Goal: Task Accomplishment & Management: Complete application form

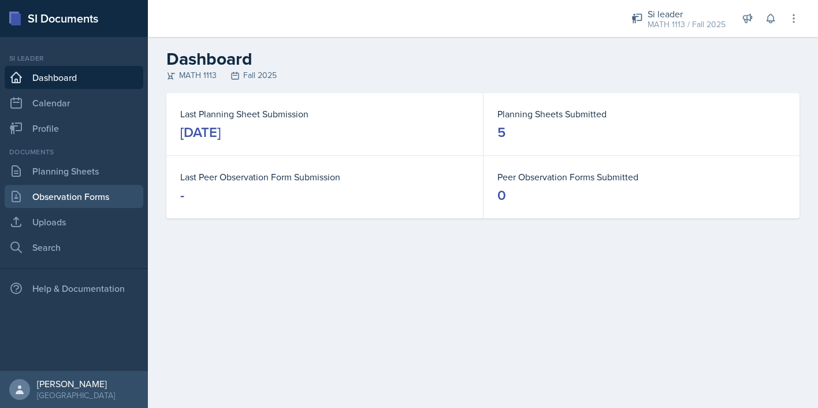
click at [101, 191] on link "Observation Forms" at bounding box center [74, 196] width 139 height 23
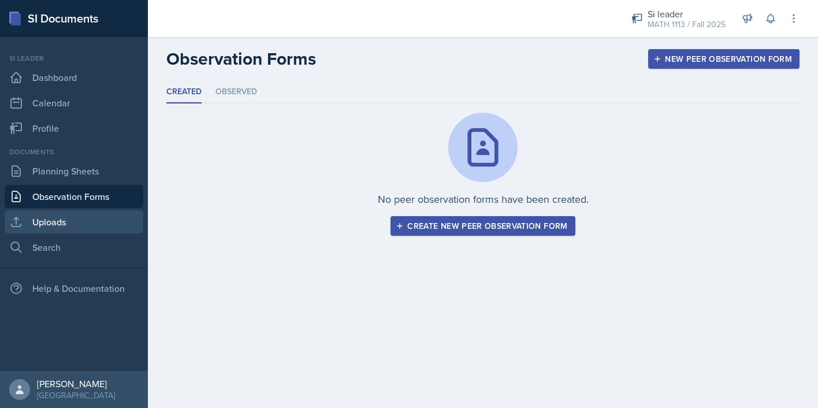
click at [55, 226] on link "Uploads" at bounding box center [74, 221] width 139 height 23
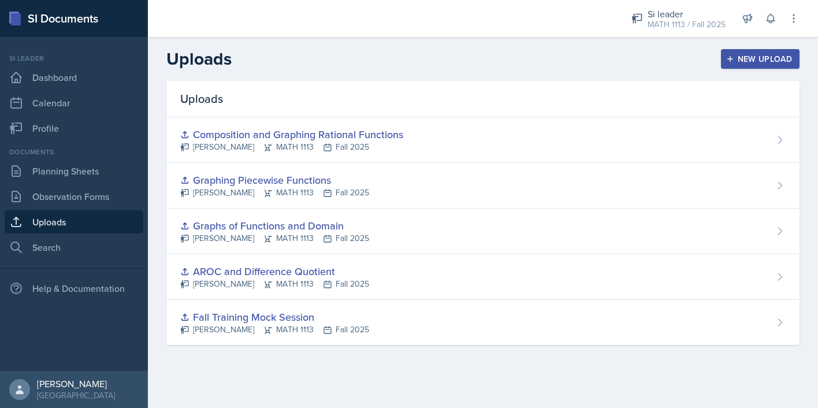
click at [738, 53] on button "New Upload" at bounding box center [760, 59] width 79 height 20
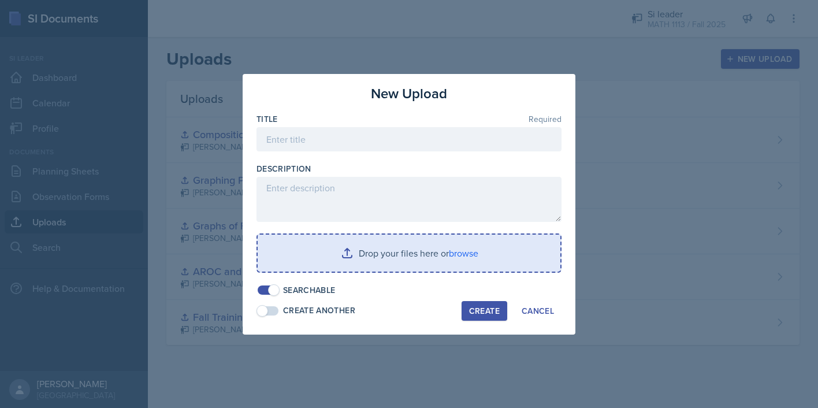
click at [395, 251] on input "file" at bounding box center [409, 253] width 303 height 37
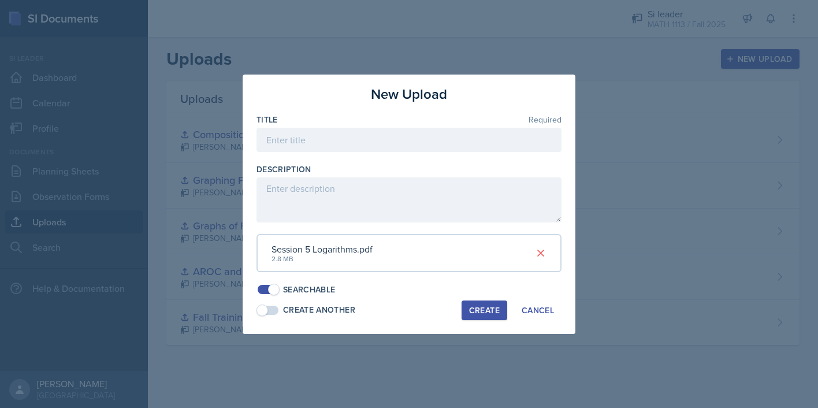
click at [485, 309] on div "Create" at bounding box center [484, 310] width 31 height 9
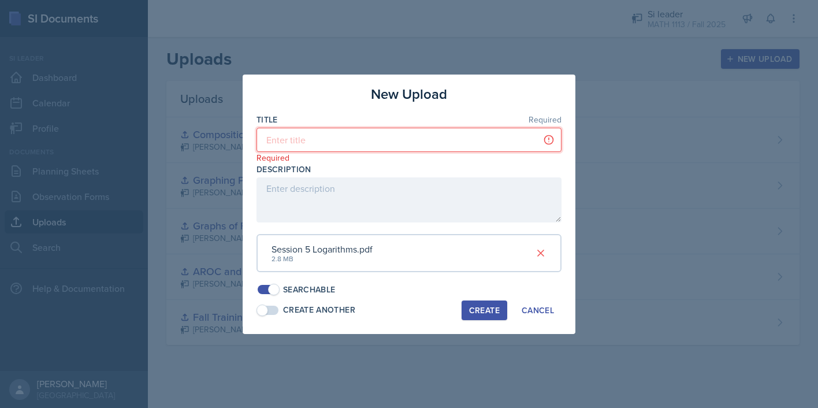
click at [470, 142] on input at bounding box center [409, 140] width 305 height 24
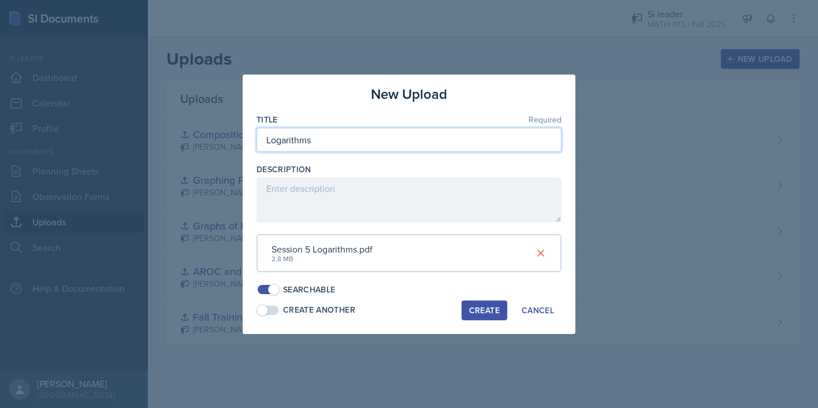
type input "Logarithms"
click at [477, 318] on button "Create" at bounding box center [485, 310] width 46 height 20
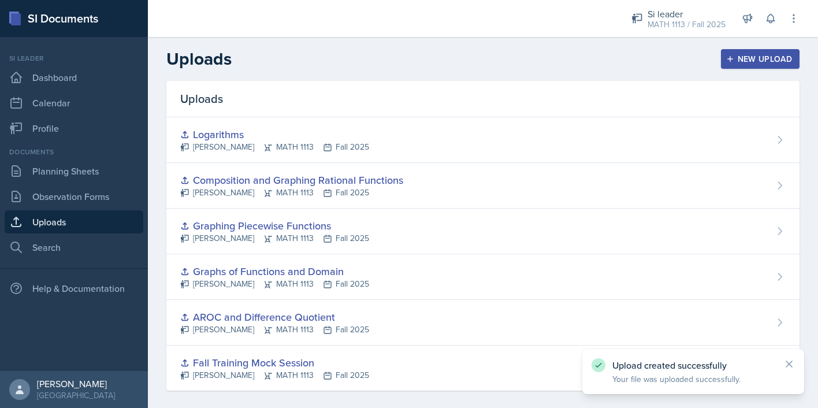
click at [764, 58] on div "New Upload" at bounding box center [761, 58] width 64 height 9
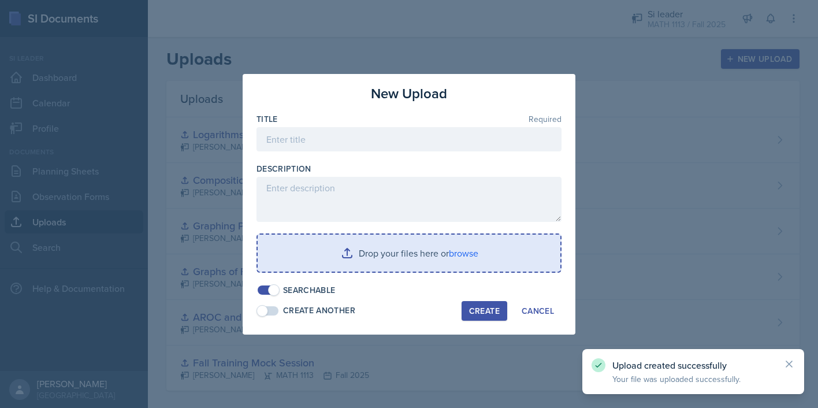
click at [355, 258] on input "file" at bounding box center [409, 253] width 303 height 37
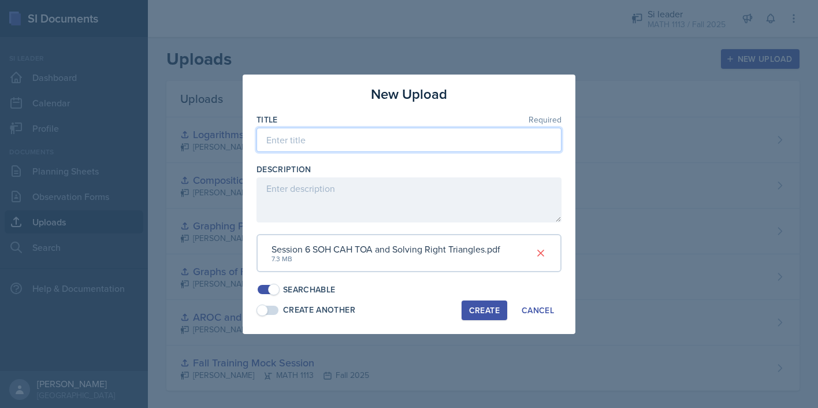
click at [443, 138] on input at bounding box center [409, 140] width 305 height 24
type input "O"
type input "SOH CAH TOA and Solving Right Triangles"
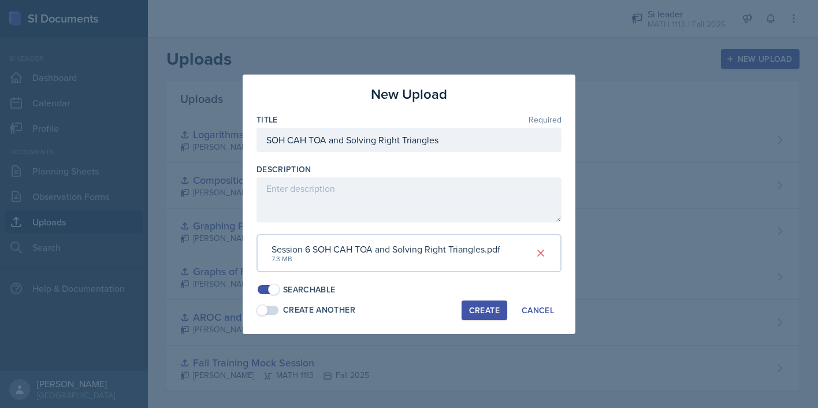
click at [484, 311] on div "Create" at bounding box center [484, 310] width 31 height 9
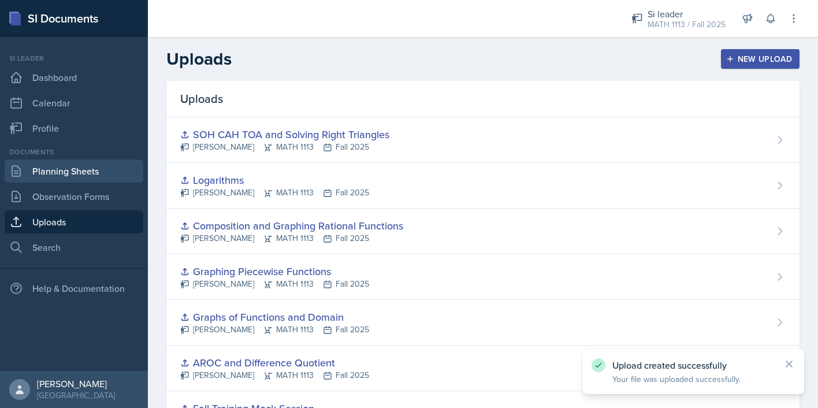
click at [45, 172] on link "Planning Sheets" at bounding box center [74, 170] width 139 height 23
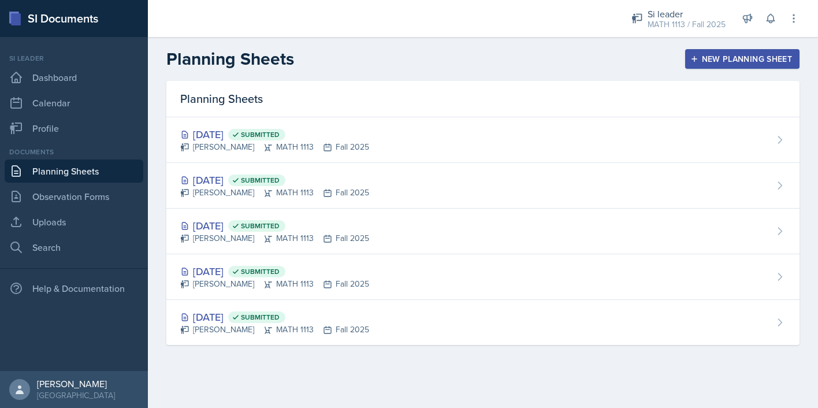
click at [704, 60] on div "New Planning Sheet" at bounding box center [742, 58] width 99 height 9
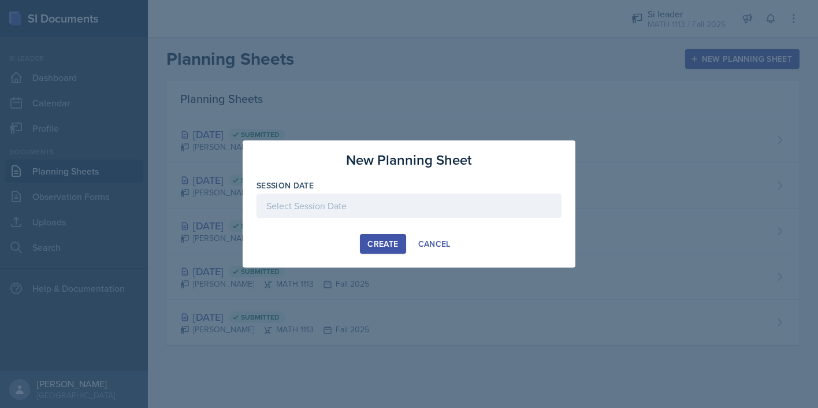
click at [456, 55] on div at bounding box center [409, 204] width 818 height 408
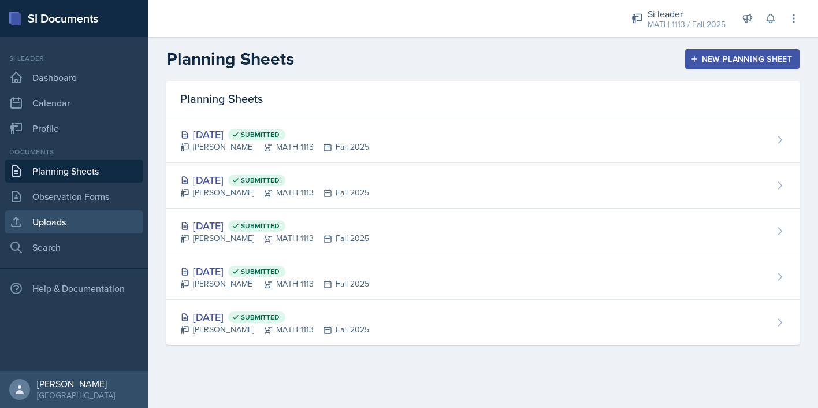
click at [64, 222] on link "Uploads" at bounding box center [74, 221] width 139 height 23
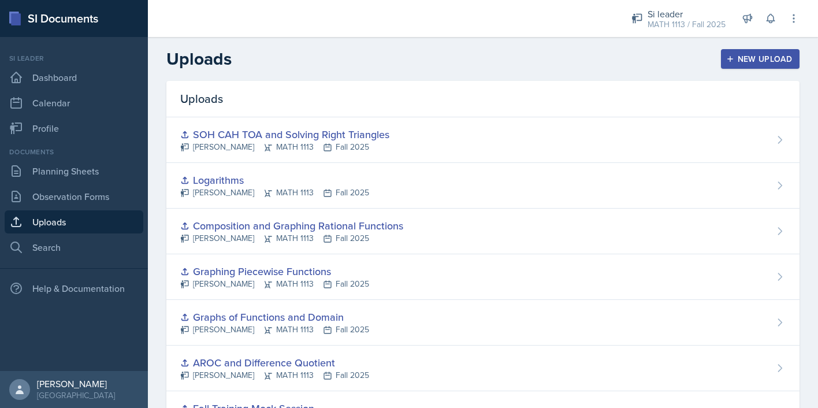
click at [767, 58] on div "New Upload" at bounding box center [761, 58] width 64 height 9
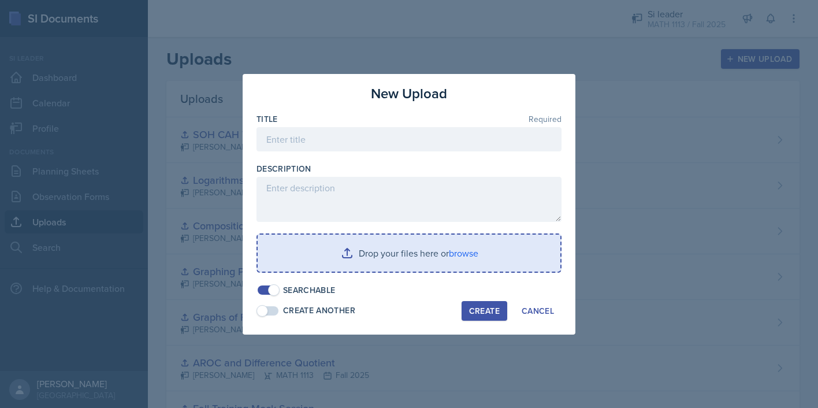
click at [381, 269] on input "file" at bounding box center [409, 253] width 303 height 37
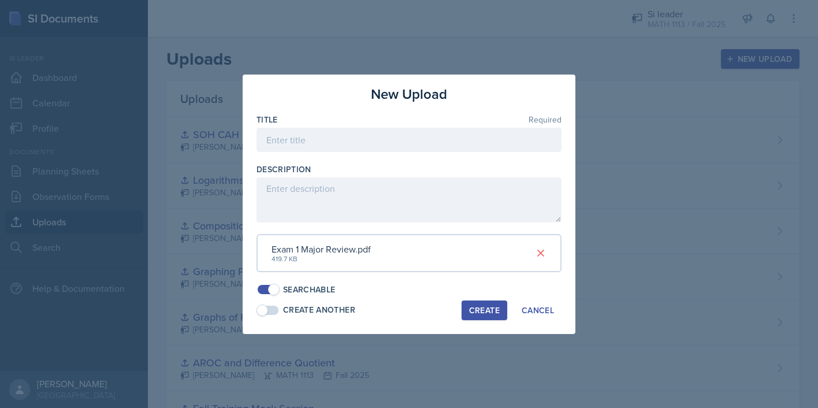
click at [337, 250] on div "Exam 1 Major Review.pdf" at bounding box center [321, 249] width 99 height 14
click at [544, 250] on icon at bounding box center [541, 253] width 12 height 12
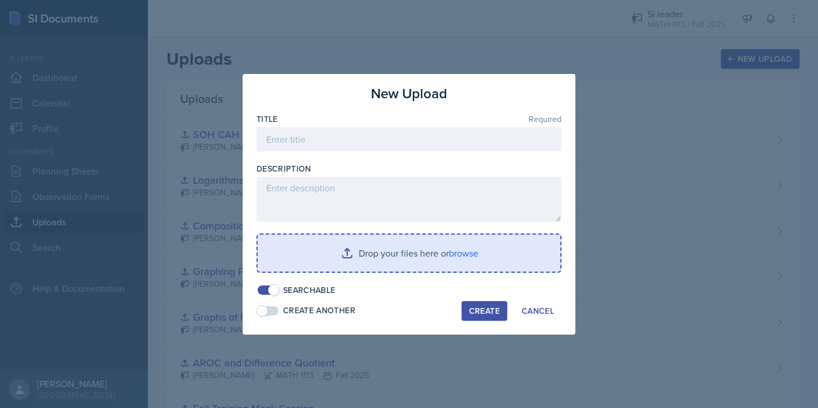
click at [456, 247] on input "file" at bounding box center [409, 253] width 303 height 37
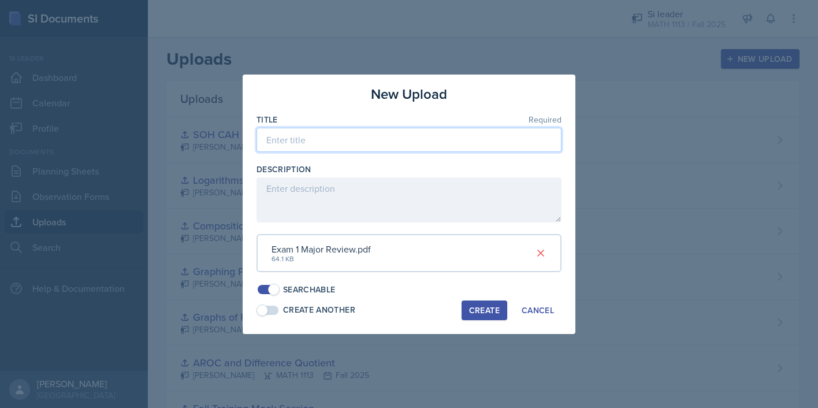
click at [360, 142] on input at bounding box center [409, 140] width 305 height 24
type input "Exam 1 Major Review PowerPoint"
click at [488, 301] on button "Create" at bounding box center [485, 310] width 46 height 20
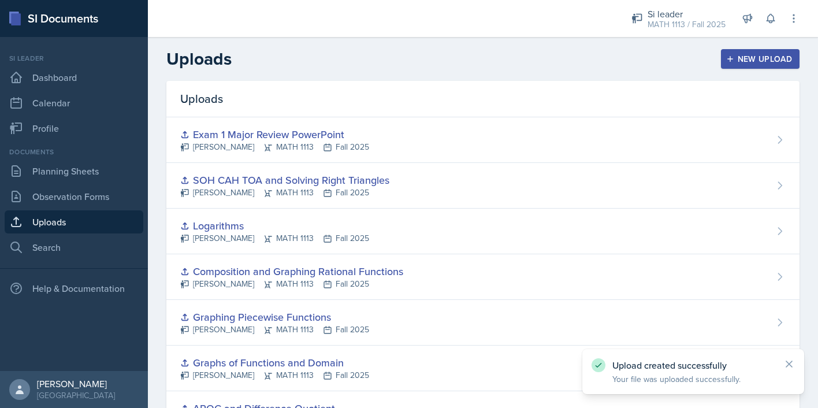
click at [745, 60] on div "New Upload" at bounding box center [761, 58] width 64 height 9
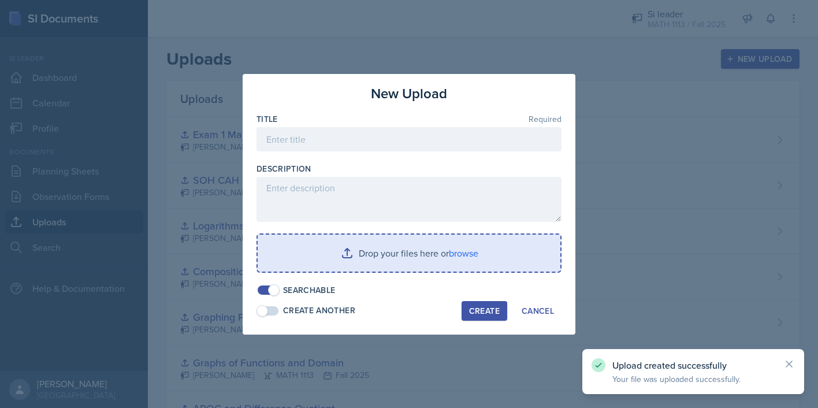
click at [417, 253] on input "file" at bounding box center [409, 253] width 303 height 37
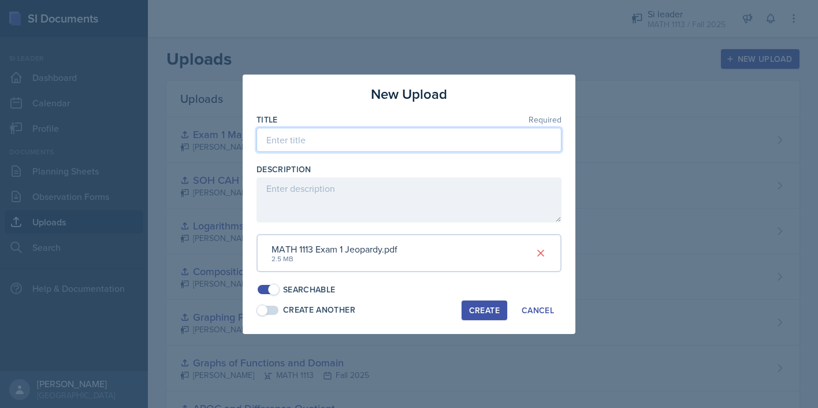
click at [450, 135] on input at bounding box center [409, 140] width 305 height 24
type input "Exam 1 Jeopardy"
click at [499, 293] on div "Searchable" at bounding box center [409, 290] width 305 height 12
click at [477, 310] on div "Create" at bounding box center [484, 310] width 31 height 9
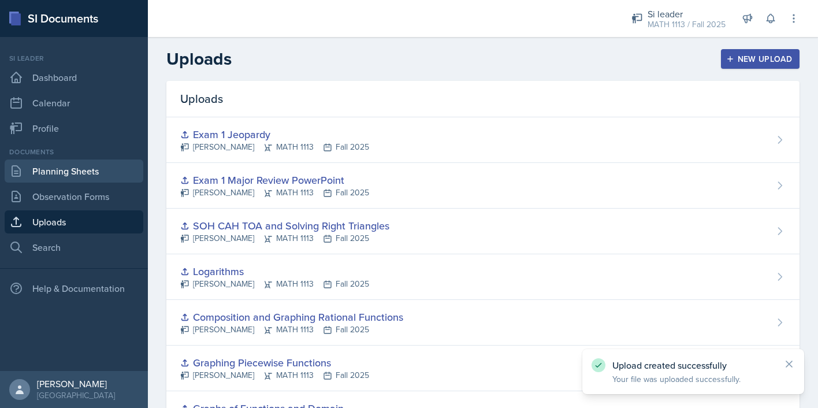
click at [77, 166] on link "Planning Sheets" at bounding box center [74, 170] width 139 height 23
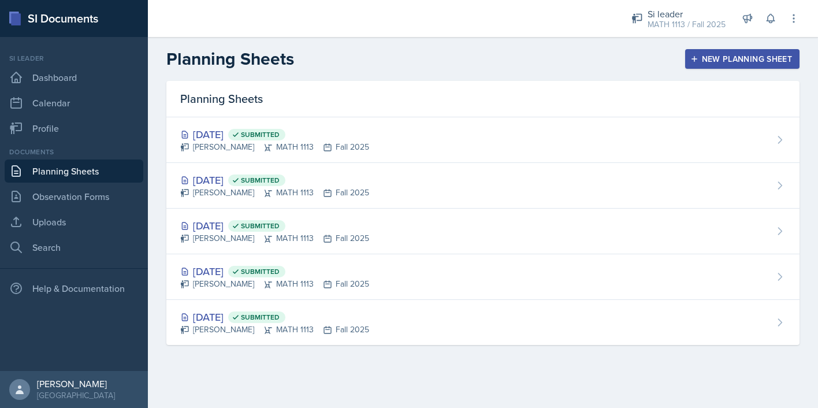
click at [711, 62] on div "New Planning Sheet" at bounding box center [742, 58] width 99 height 9
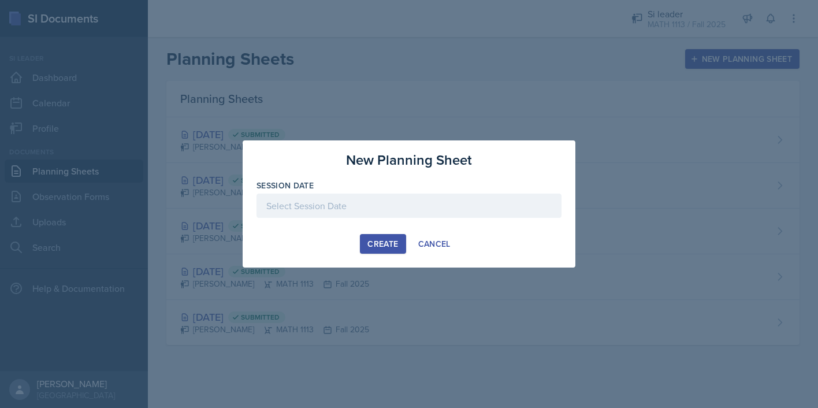
click at [444, 200] on div at bounding box center [409, 206] width 305 height 24
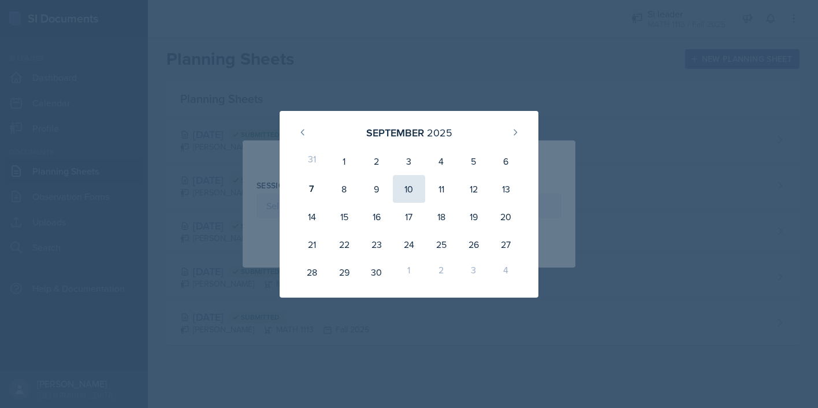
click at [403, 195] on div "10" at bounding box center [409, 189] width 32 height 28
type input "[DATE]"
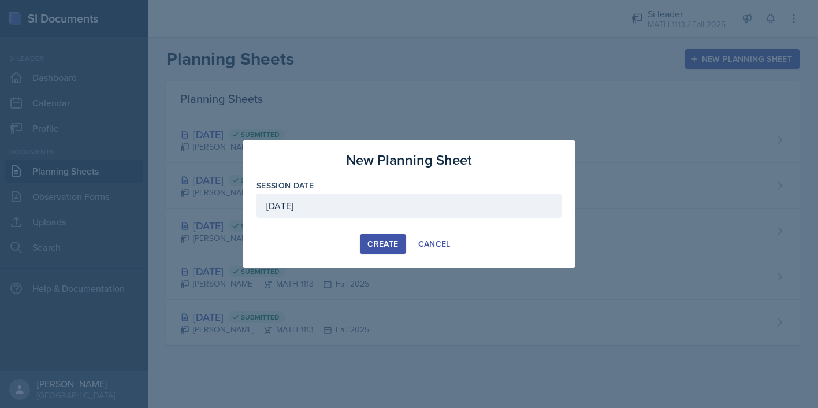
click at [385, 248] on div "Create" at bounding box center [382, 243] width 31 height 9
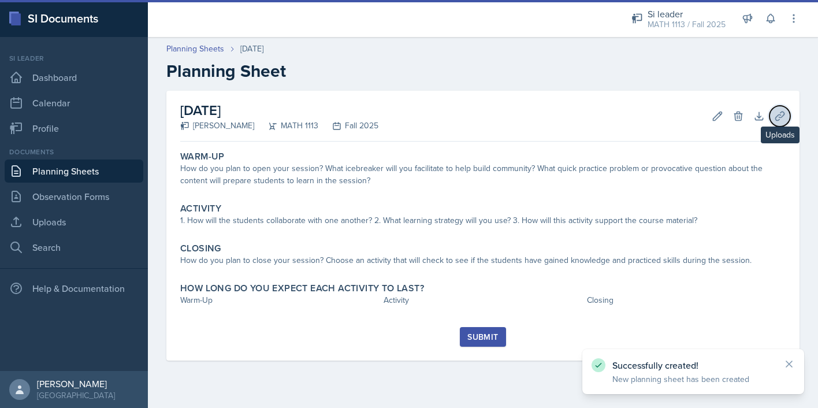
click at [778, 115] on icon at bounding box center [779, 115] width 9 height 9
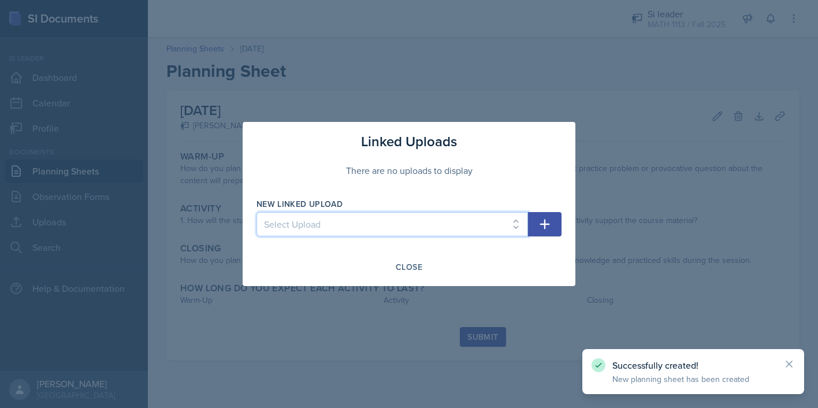
click at [463, 216] on select "Select Upload Fall Training Mock Session AROC and Difference Quotient Graphs of…" at bounding box center [393, 224] width 272 height 24
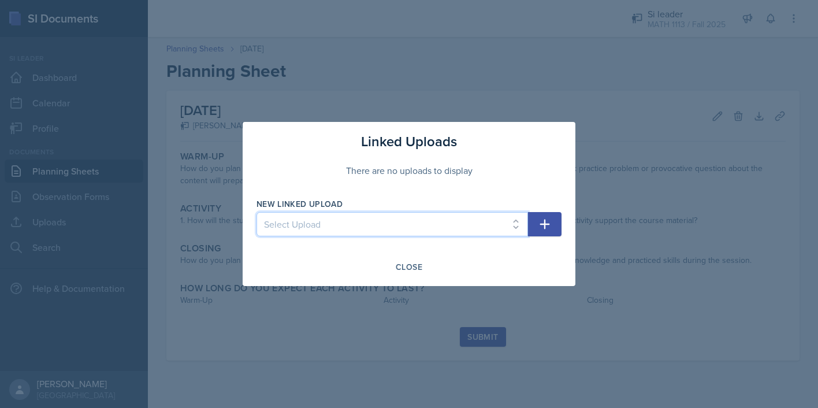
select select "23bcd618-238b-4a45-8690-78490664fc66"
click at [257, 212] on select "Select Upload Fall Training Mock Session AROC and Difference Quotient Graphs of…" at bounding box center [393, 224] width 272 height 24
click at [535, 226] on button "button" at bounding box center [545, 224] width 34 height 24
select select
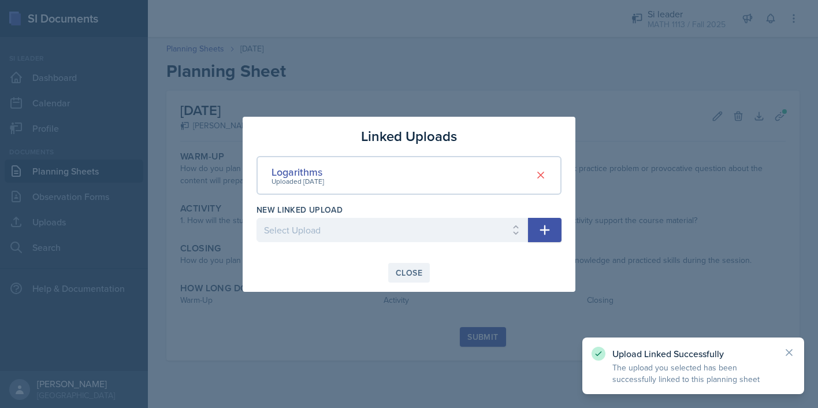
click at [410, 274] on div "Close" at bounding box center [409, 272] width 27 height 9
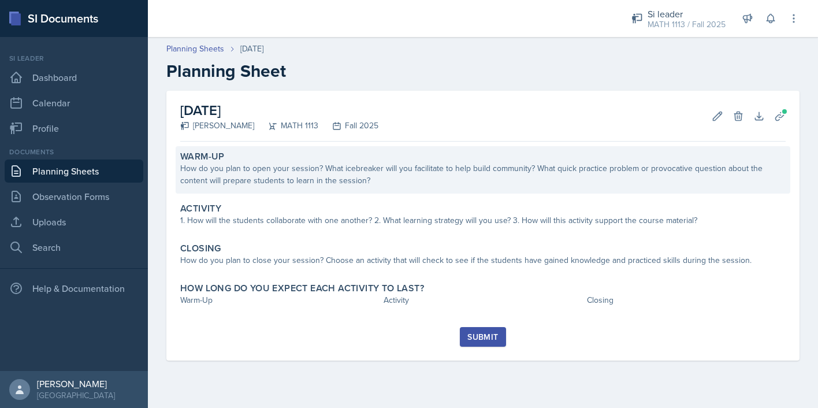
click at [382, 166] on div "How do you plan to open your session? What icebreaker will you facilitate to he…" at bounding box center [482, 174] width 605 height 24
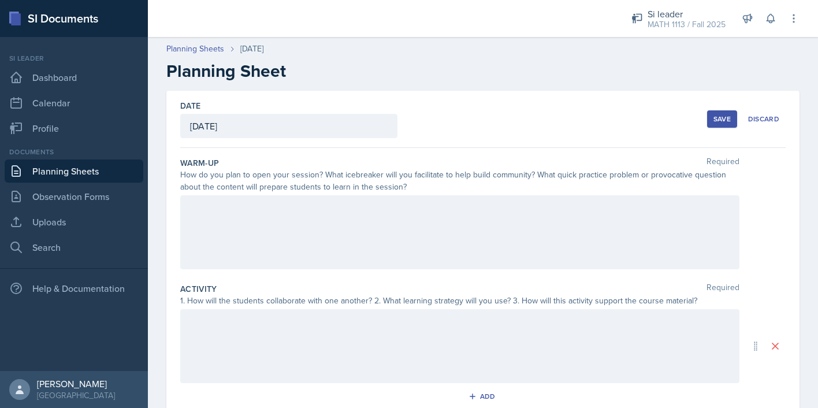
click at [318, 259] on div at bounding box center [459, 232] width 559 height 74
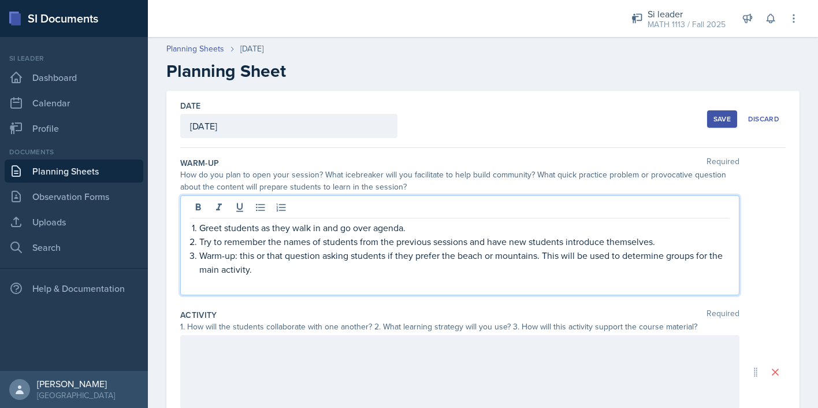
click at [285, 281] on p at bounding box center [460, 283] width 540 height 14
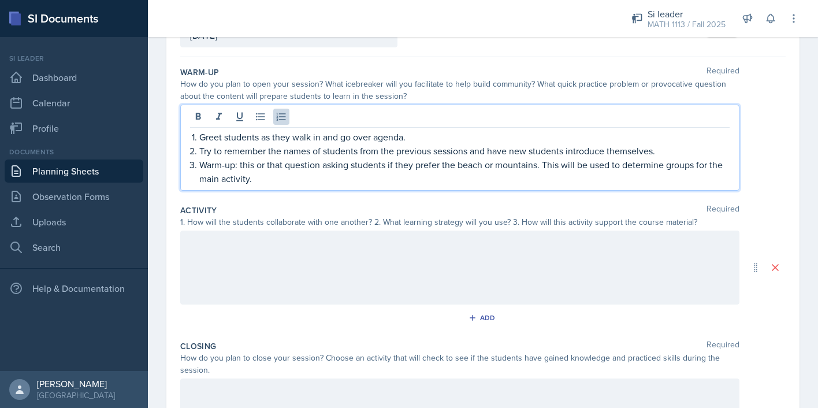
click at [263, 271] on div at bounding box center [459, 268] width 559 height 74
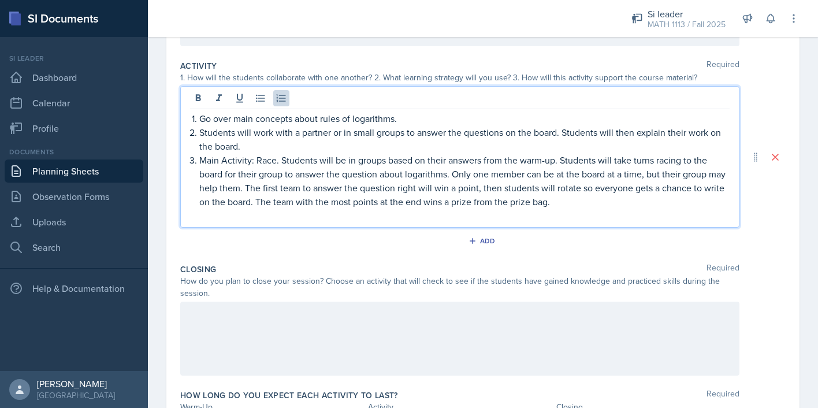
scroll to position [238, 0]
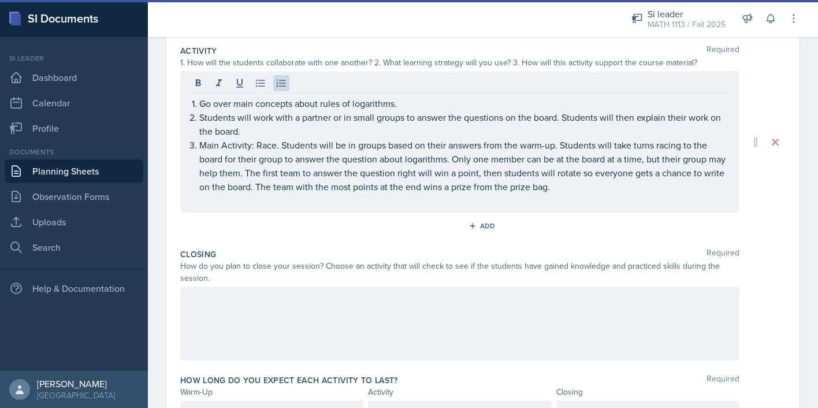
click at [258, 330] on div at bounding box center [459, 324] width 559 height 74
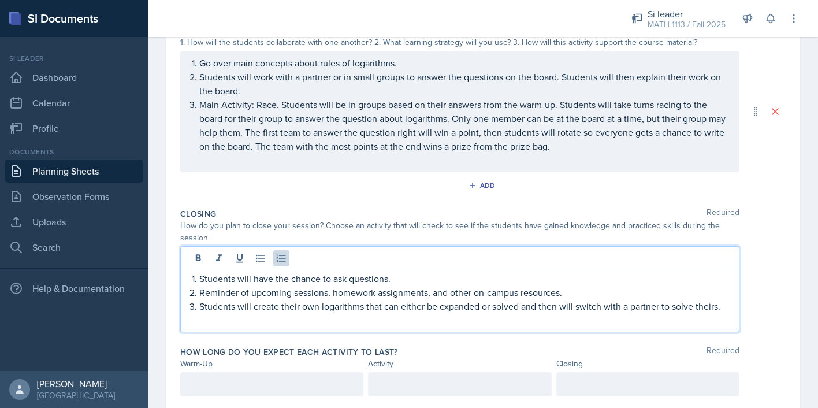
click at [328, 296] on p "Reminder of upcoming sessions, homework assignments, and other on-campus resour…" at bounding box center [464, 292] width 530 height 14
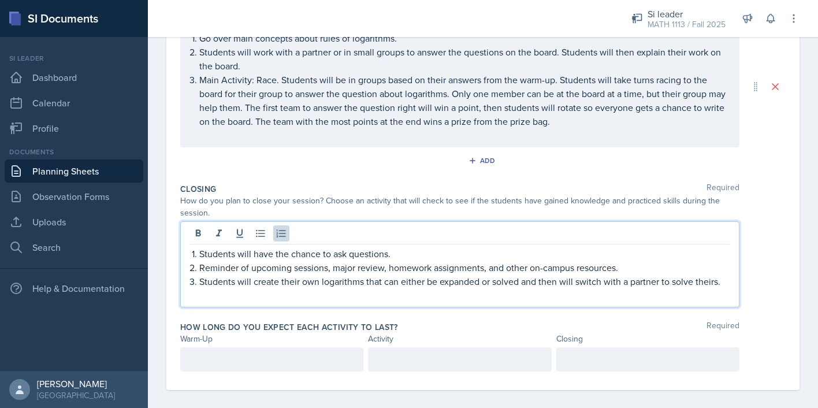
click at [316, 353] on p at bounding box center [271, 359] width 163 height 14
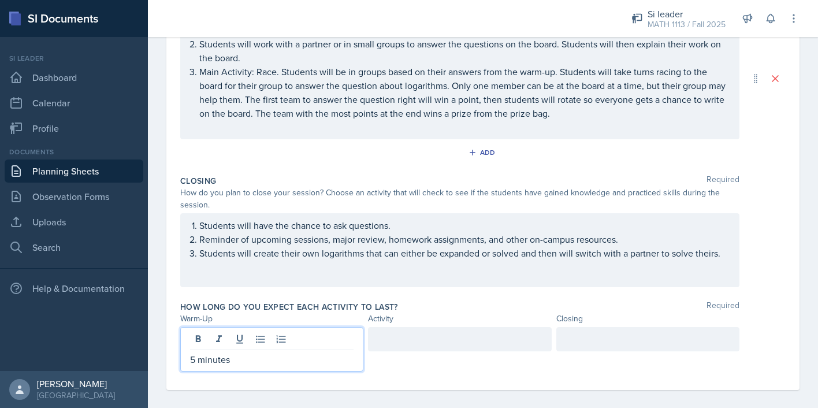
click at [402, 340] on div at bounding box center [459, 339] width 183 height 24
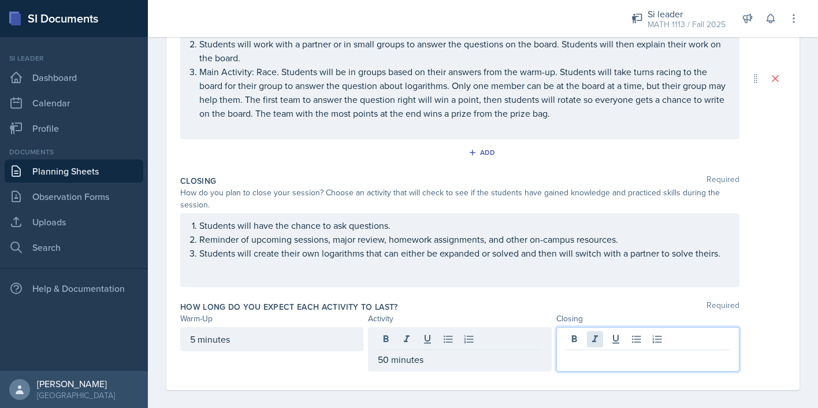
click at [592, 345] on div at bounding box center [647, 349] width 183 height 44
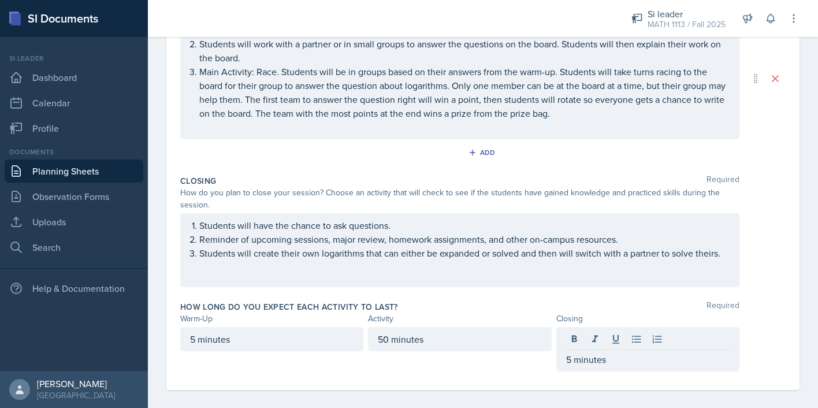
click at [533, 303] on div "How long do you expect each activity to last? Required" at bounding box center [482, 307] width 605 height 12
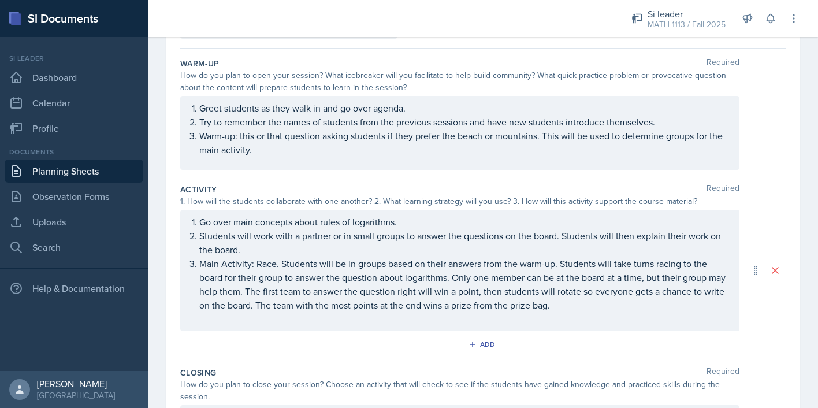
scroll to position [0, 0]
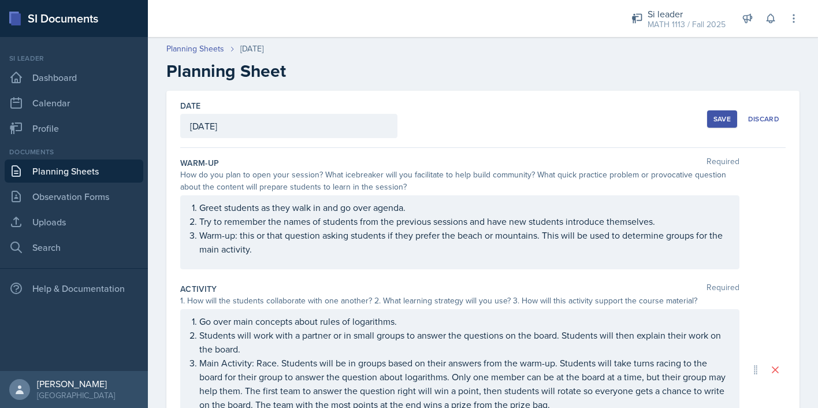
click at [729, 116] on div "Save" at bounding box center [721, 118] width 17 height 9
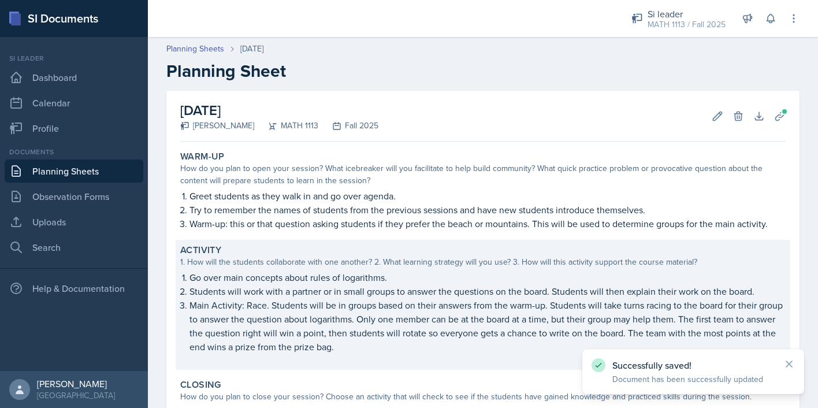
scroll to position [184, 0]
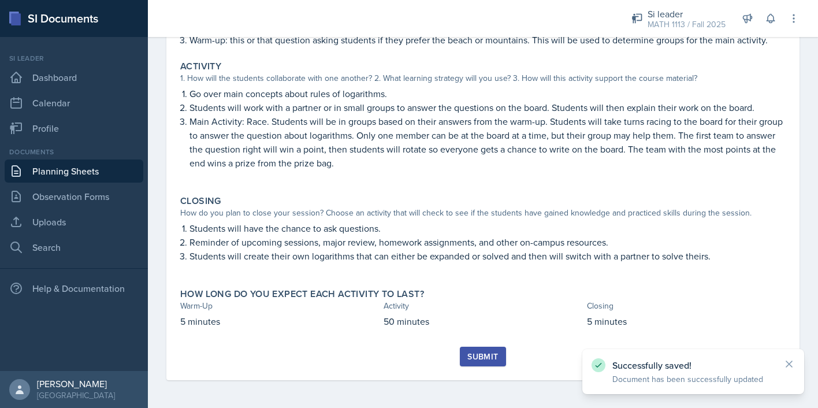
click at [481, 352] on div "Submit" at bounding box center [482, 356] width 31 height 9
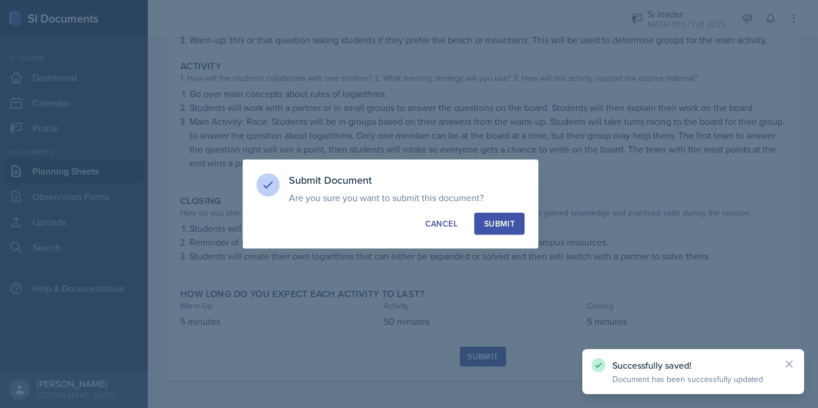
click at [508, 228] on div "Submit" at bounding box center [499, 224] width 31 height 12
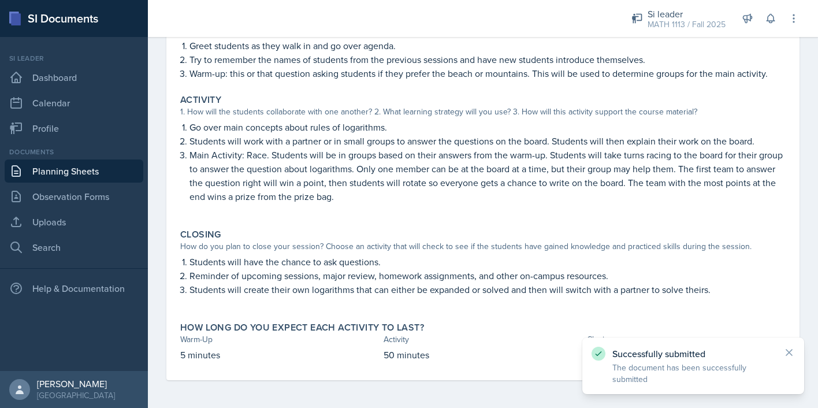
scroll to position [0, 0]
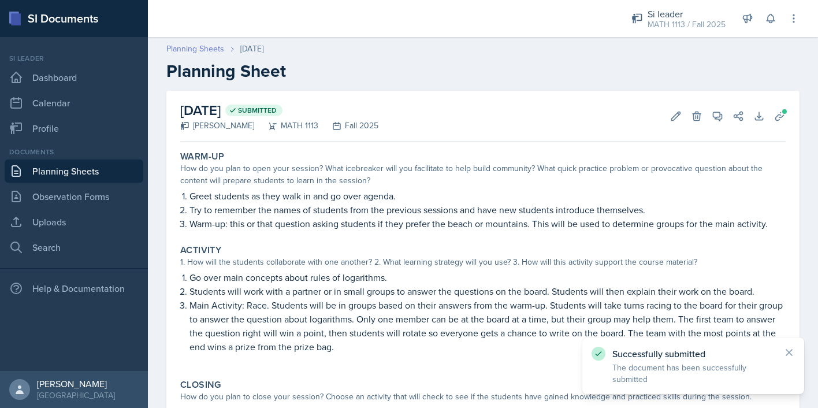
click at [173, 51] on link "Planning Sheets" at bounding box center [195, 49] width 58 height 12
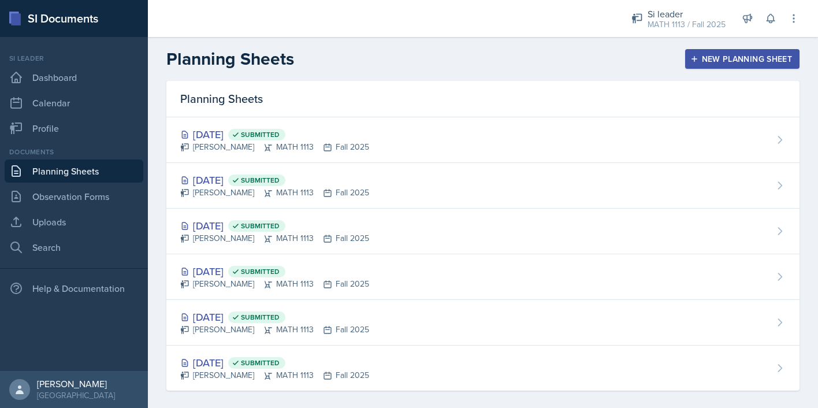
click at [718, 60] on div "New Planning Sheet" at bounding box center [742, 58] width 99 height 9
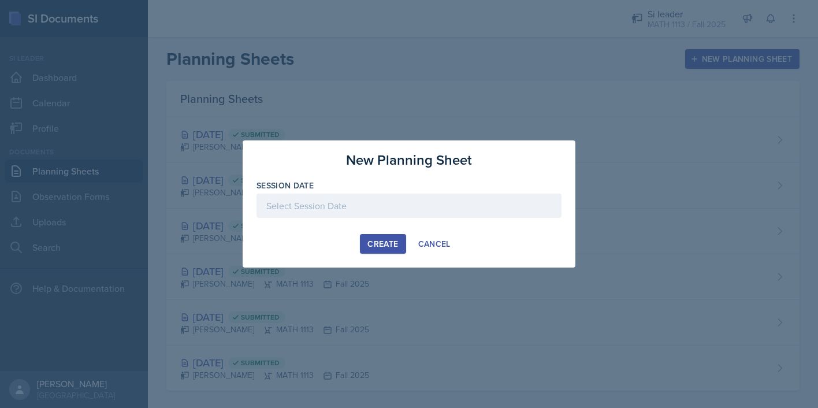
click at [378, 183] on div "Session Date" at bounding box center [409, 186] width 305 height 12
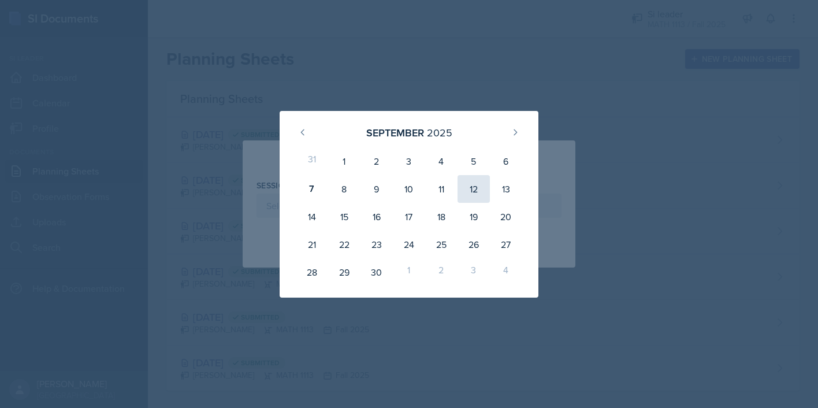
click at [469, 195] on div "12" at bounding box center [474, 189] width 32 height 28
type input "[DATE]"
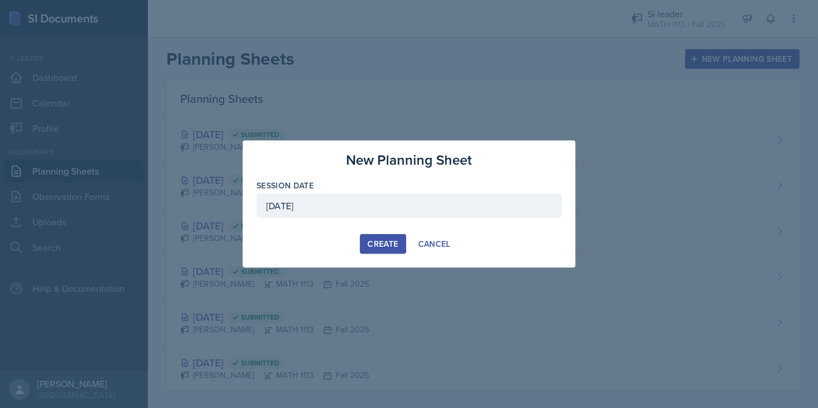
click at [385, 244] on div "Create" at bounding box center [382, 243] width 31 height 9
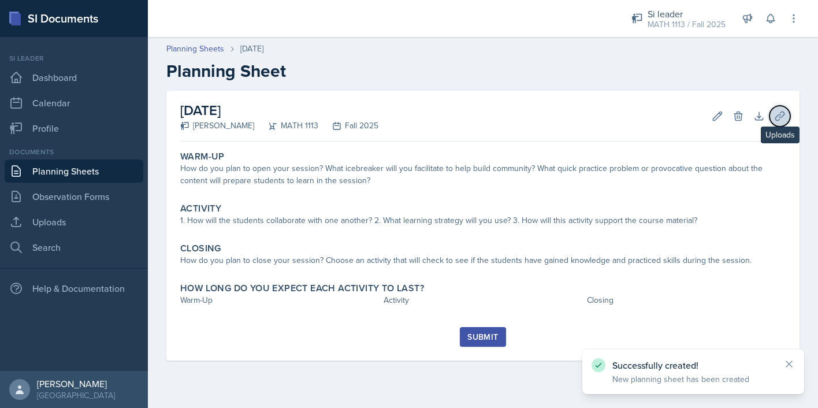
click at [779, 121] on button "Uploads" at bounding box center [780, 116] width 21 height 21
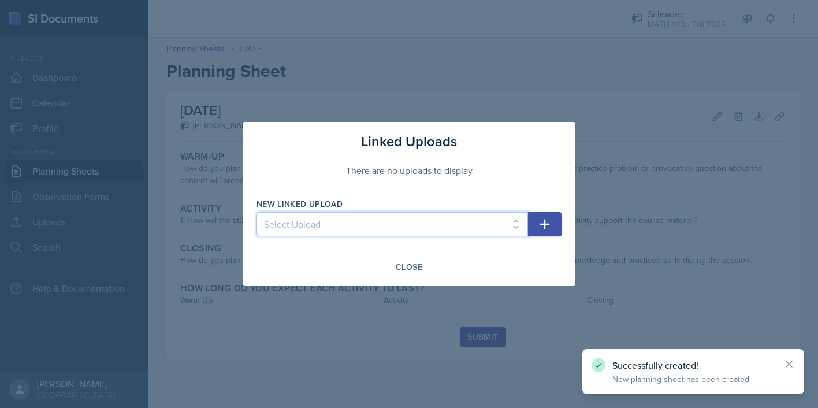
click at [448, 235] on select "Select Upload Fall Training Mock Session AROC and Difference Quotient Graphs of…" at bounding box center [393, 224] width 272 height 24
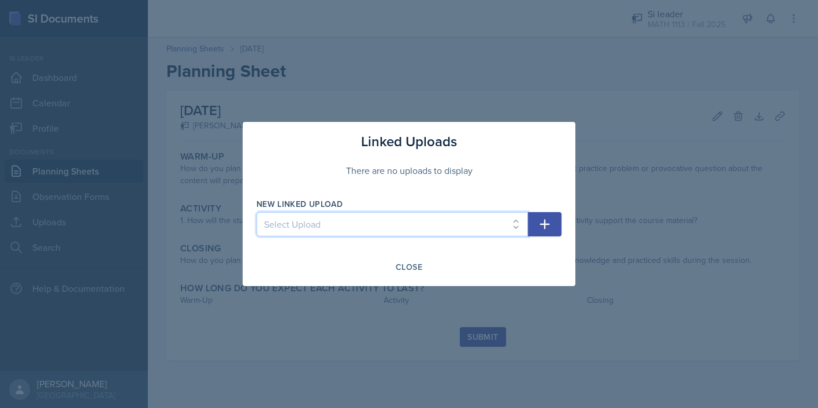
select select "f927a219-2b73-4276-a832-4273ed551f97"
click at [257, 212] on select "Select Upload Fall Training Mock Session AROC and Difference Quotient Graphs of…" at bounding box center [393, 224] width 272 height 24
click at [540, 221] on icon "button" at bounding box center [545, 224] width 14 height 14
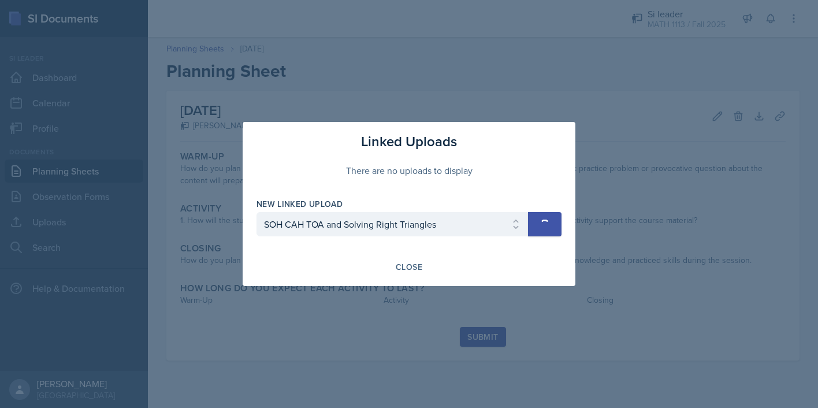
select select
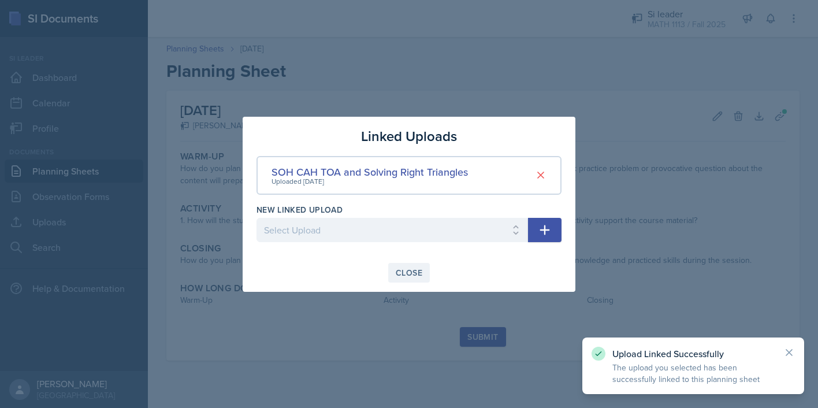
click at [397, 271] on div "Close" at bounding box center [409, 272] width 27 height 9
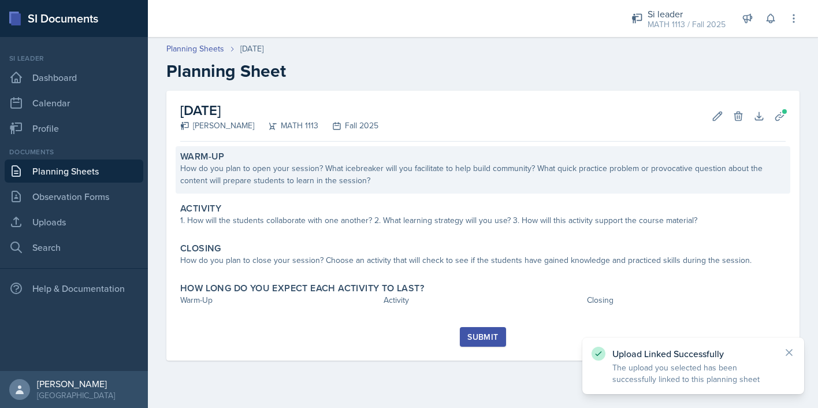
click at [278, 185] on div "How do you plan to open your session? What icebreaker will you facilitate to he…" at bounding box center [482, 174] width 605 height 24
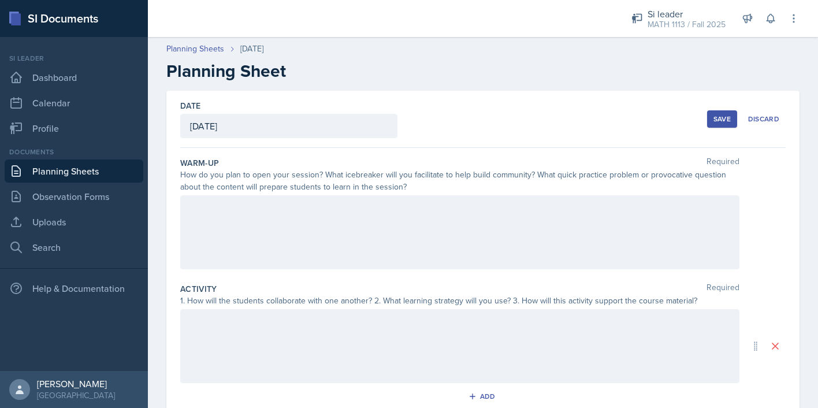
click at [300, 235] on div at bounding box center [459, 232] width 559 height 74
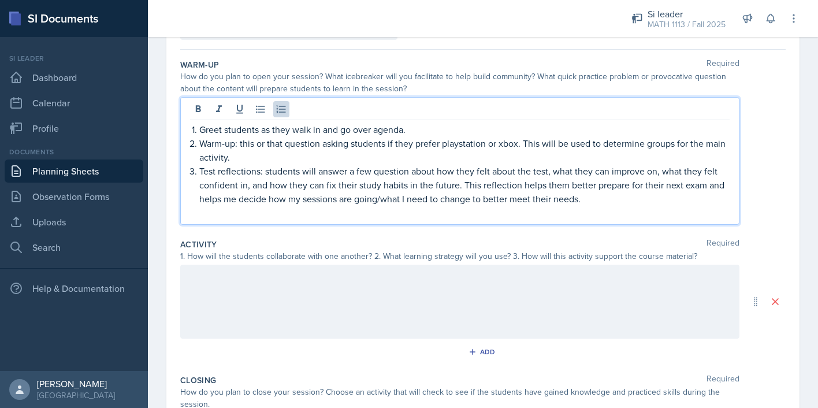
click at [281, 300] on div at bounding box center [459, 302] width 559 height 74
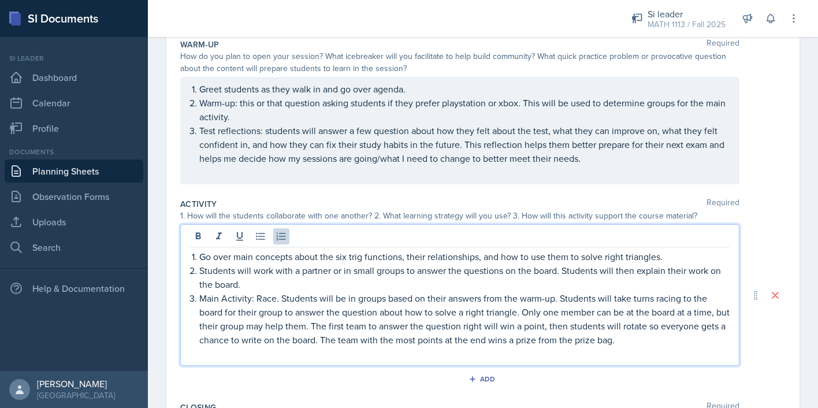
scroll to position [139, 0]
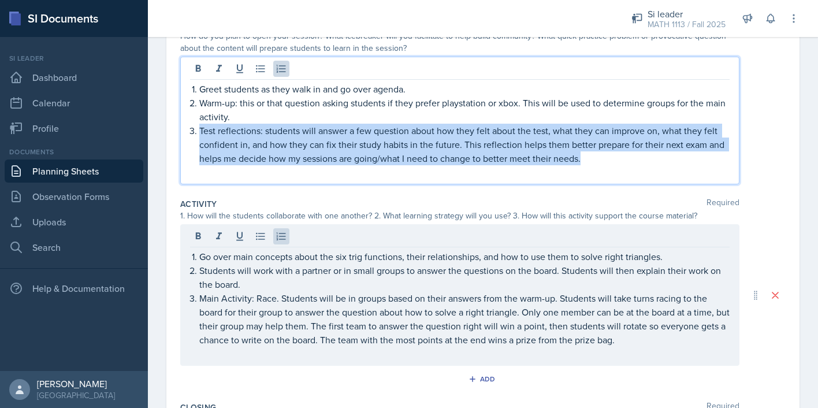
drag, startPoint x: 585, startPoint y: 162, endPoint x: 196, endPoint y: 136, distance: 390.3
click at [199, 136] on li "Test reflections: students will answer a few question about how they felt about…" at bounding box center [464, 145] width 530 height 42
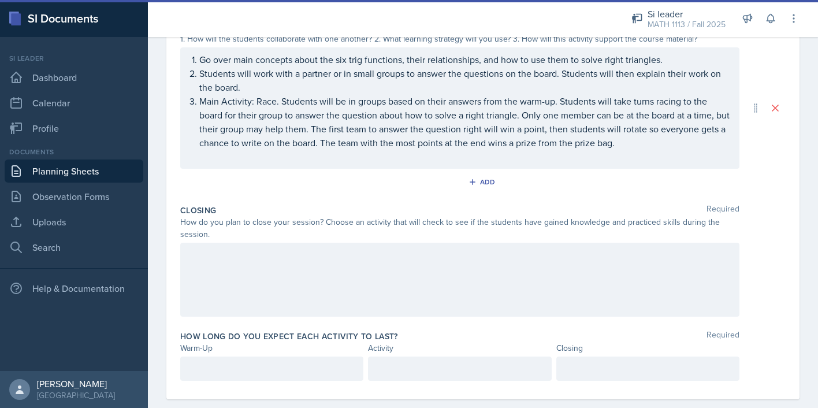
click at [280, 269] on div at bounding box center [459, 280] width 559 height 74
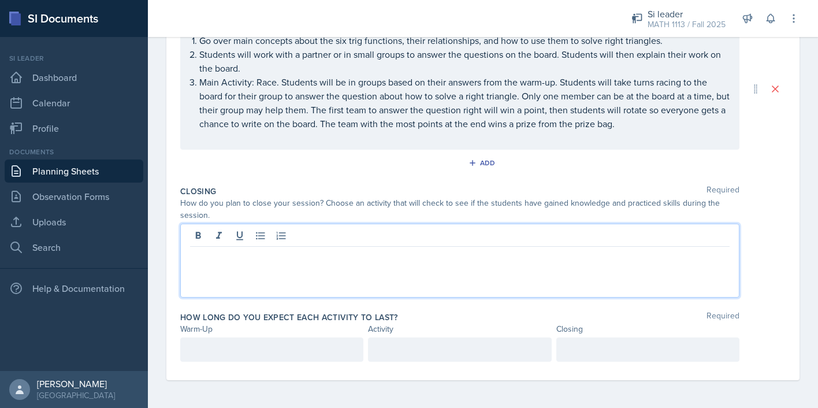
scroll to position [282, 0]
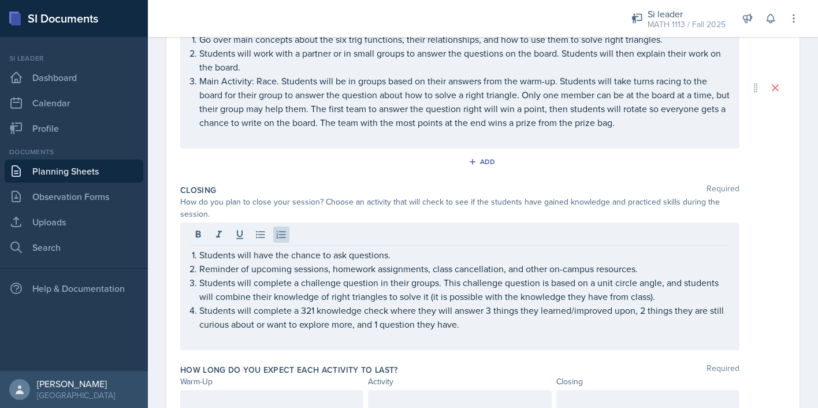
click at [242, 389] on div "How long do you expect each activity to last? Required Warm-Up Activity Closing" at bounding box center [482, 391] width 605 height 64
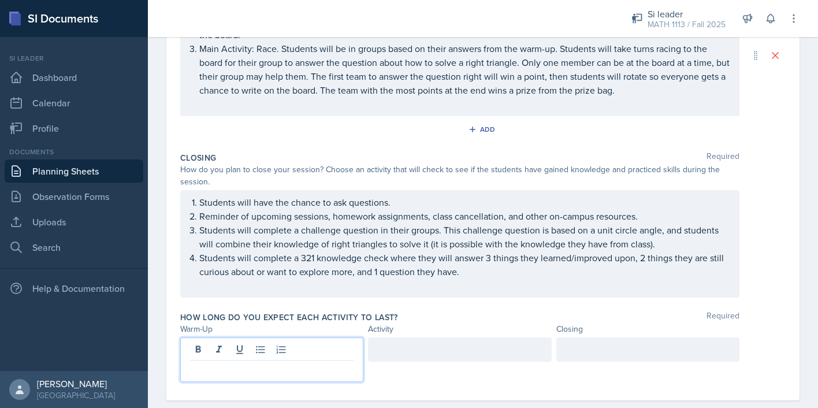
click at [244, 363] on p at bounding box center [271, 370] width 163 height 14
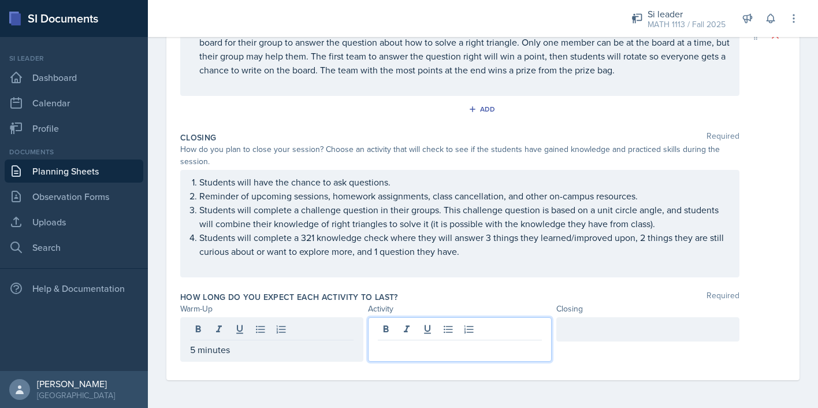
click at [428, 330] on div at bounding box center [459, 339] width 183 height 44
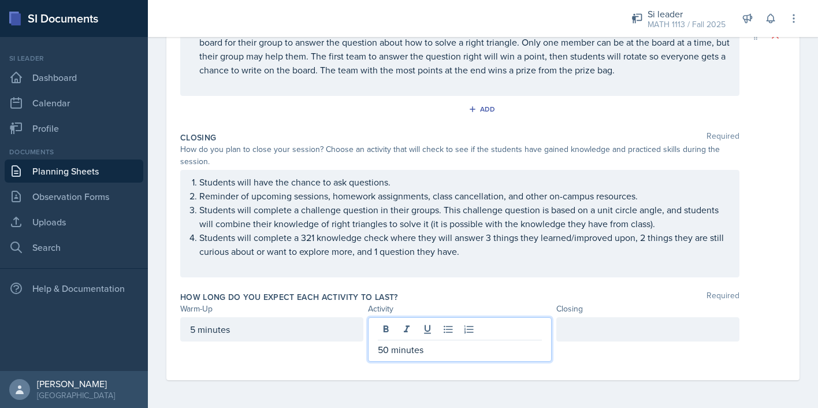
click at [597, 325] on div at bounding box center [647, 329] width 183 height 24
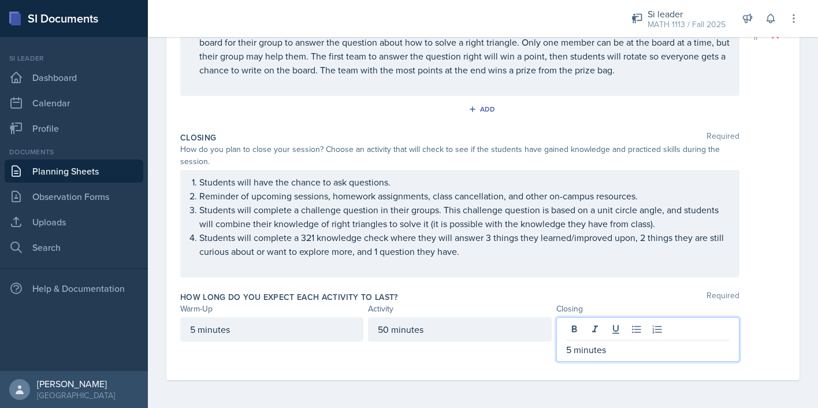
click at [504, 293] on div "How long do you expect each activity to last? Required" at bounding box center [482, 297] width 605 height 12
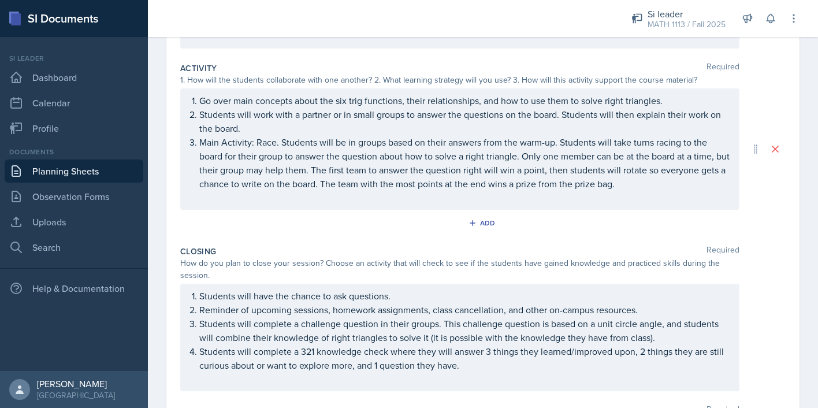
scroll to position [0, 0]
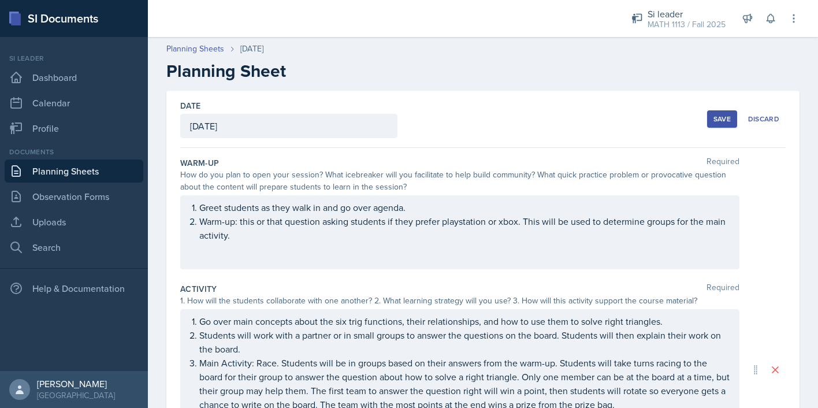
click at [717, 116] on div "Save" at bounding box center [721, 118] width 17 height 9
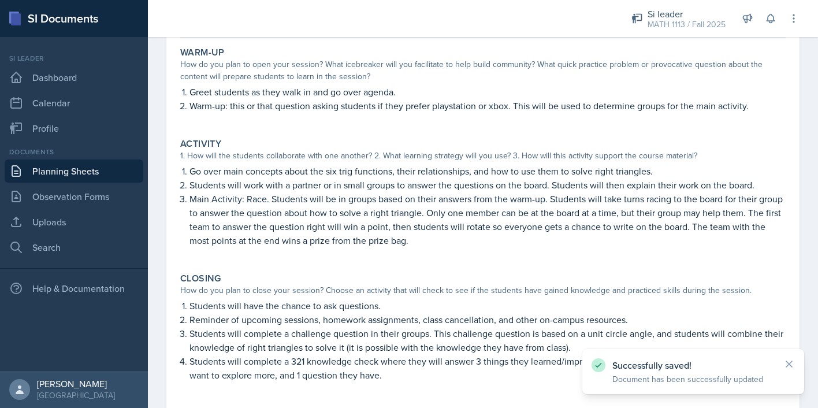
scroll to position [223, 0]
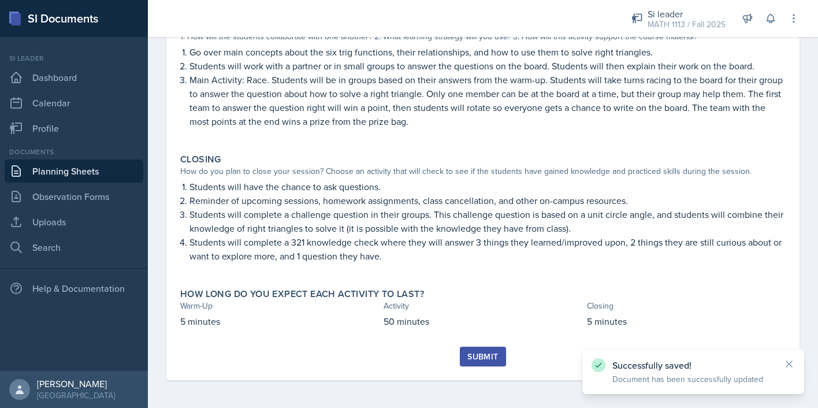
click at [488, 361] on div "Submit" at bounding box center [482, 356] width 31 height 9
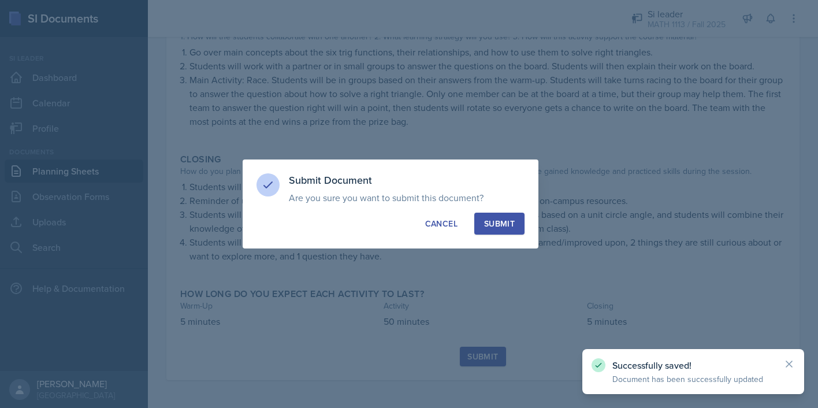
click at [501, 218] on div "Submit" at bounding box center [499, 224] width 31 height 12
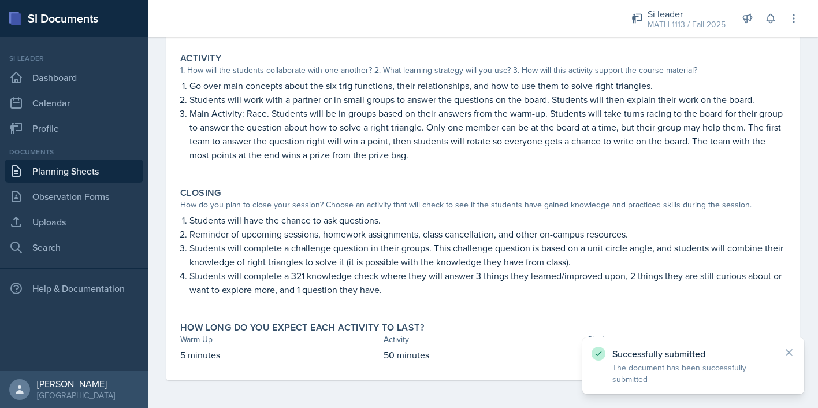
scroll to position [0, 0]
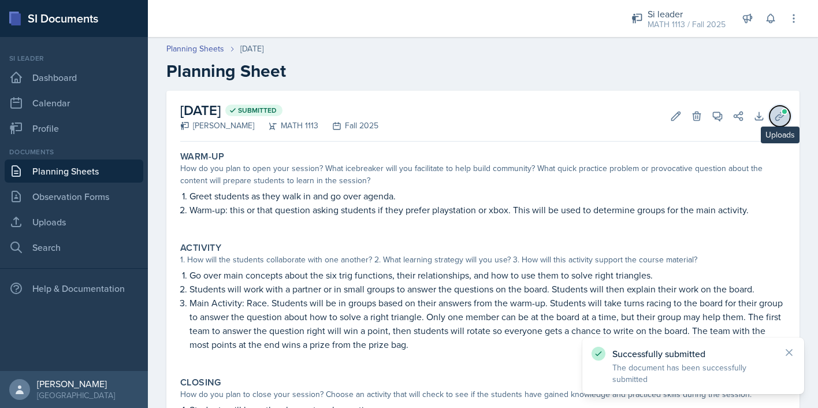
click at [781, 117] on icon at bounding box center [779, 115] width 9 height 9
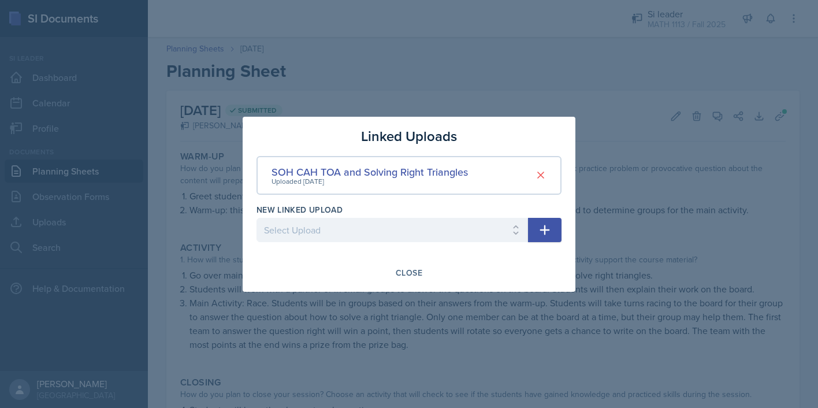
click at [512, 57] on div at bounding box center [409, 204] width 818 height 408
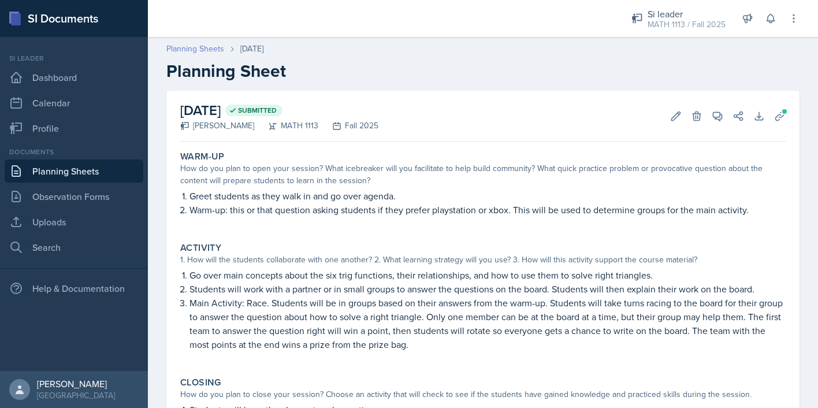
click at [191, 52] on link "Planning Sheets" at bounding box center [195, 49] width 58 height 12
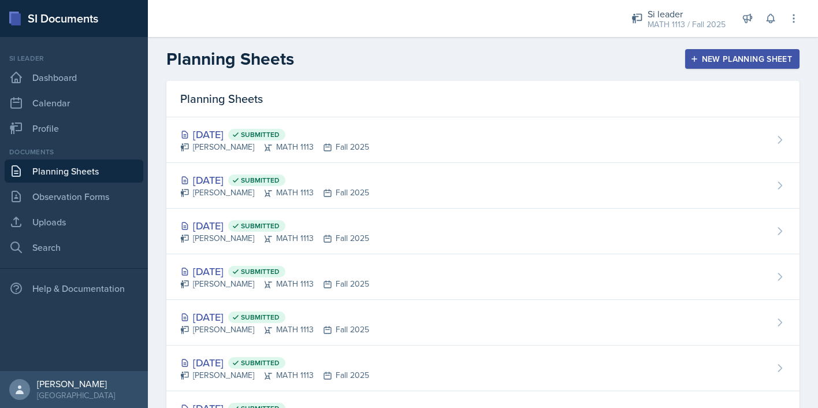
click at [763, 62] on div "New Planning Sheet" at bounding box center [742, 58] width 99 height 9
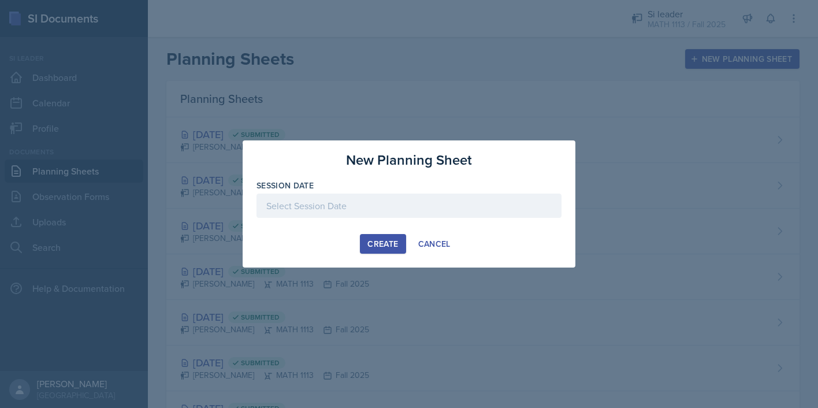
click at [471, 202] on div at bounding box center [409, 206] width 305 height 24
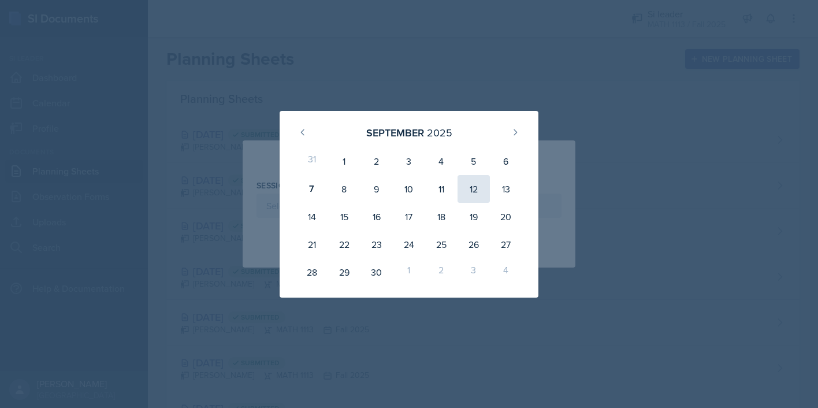
click at [475, 186] on div "12" at bounding box center [474, 189] width 32 height 28
type input "[DATE]"
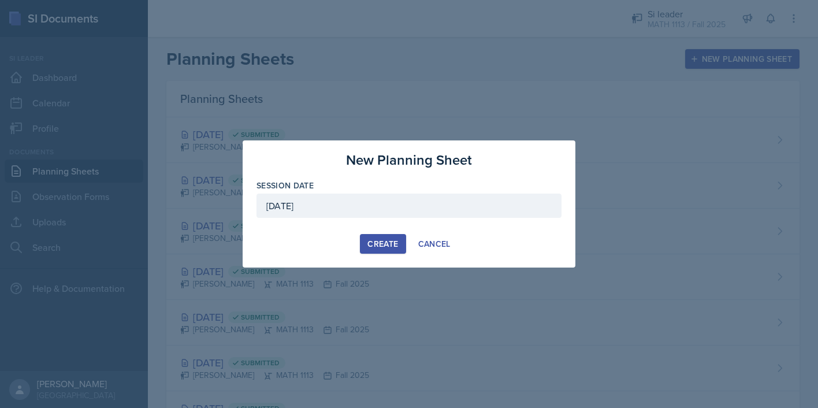
click at [380, 252] on button "Create" at bounding box center [383, 244] width 46 height 20
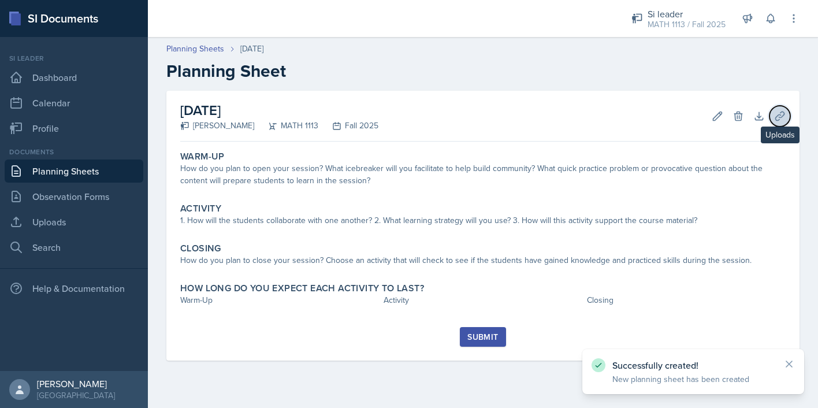
click at [781, 116] on icon at bounding box center [779, 115] width 9 height 9
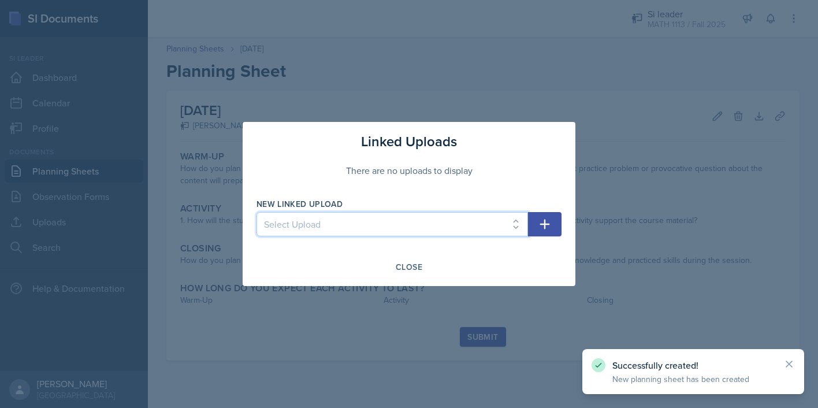
click at [436, 219] on select "Select Upload Fall Training Mock Session AROC and Difference Quotient Graphs of…" at bounding box center [393, 224] width 272 height 24
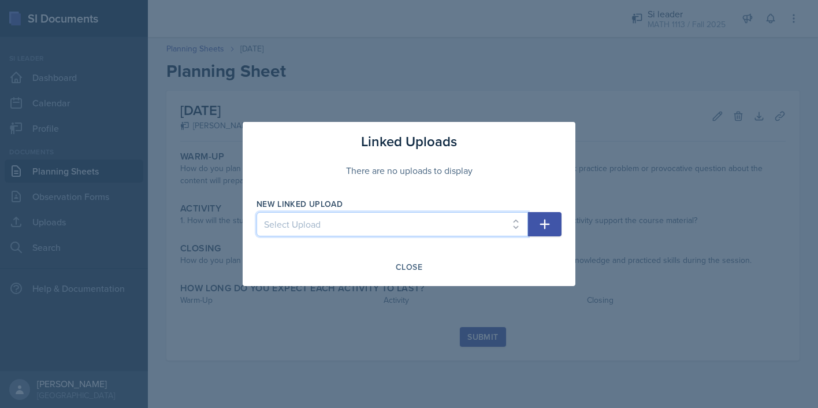
select select "14c4fb59-bf1c-496b-a6f7-8a39bca337fd"
click at [257, 212] on select "Select Upload Fall Training Mock Session AROC and Difference Quotient Graphs of…" at bounding box center [393, 224] width 272 height 24
click at [540, 226] on icon "button" at bounding box center [545, 224] width 14 height 14
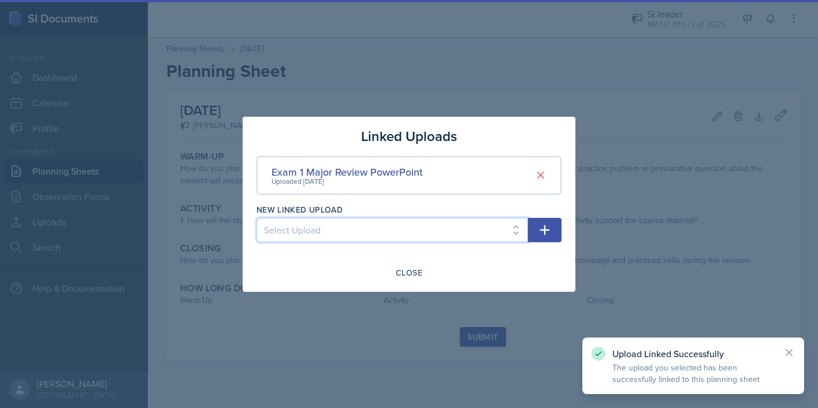
click at [423, 225] on select "Select Upload Fall Training Mock Session AROC and Difference Quotient Graphs of…" at bounding box center [393, 230] width 272 height 24
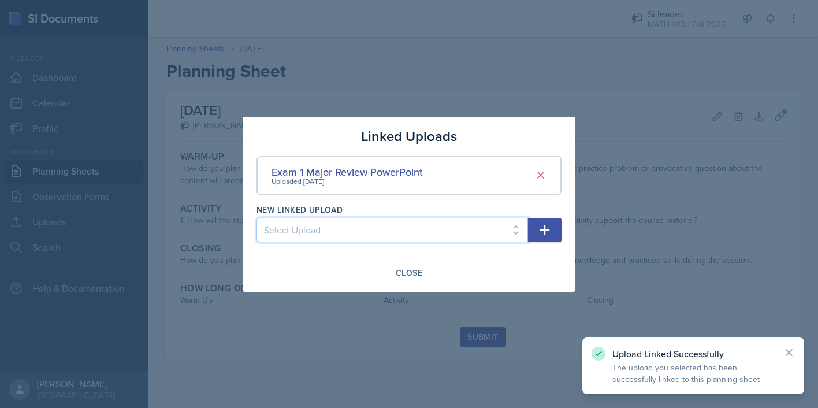
select select "e770d099-6ec3-4978-acde-041bb54c48fb"
click at [257, 218] on select "Select Upload Fall Training Mock Session AROC and Difference Quotient Graphs of…" at bounding box center [393, 230] width 272 height 24
click at [530, 241] on button "button" at bounding box center [545, 230] width 34 height 24
select select
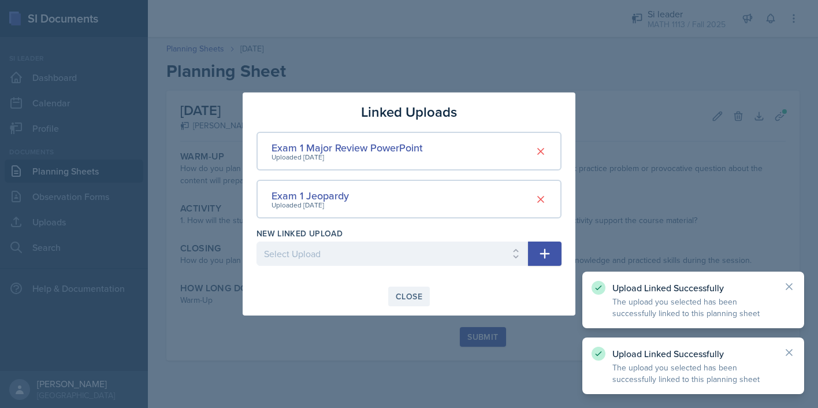
click at [397, 298] on div "Close" at bounding box center [409, 296] width 27 height 9
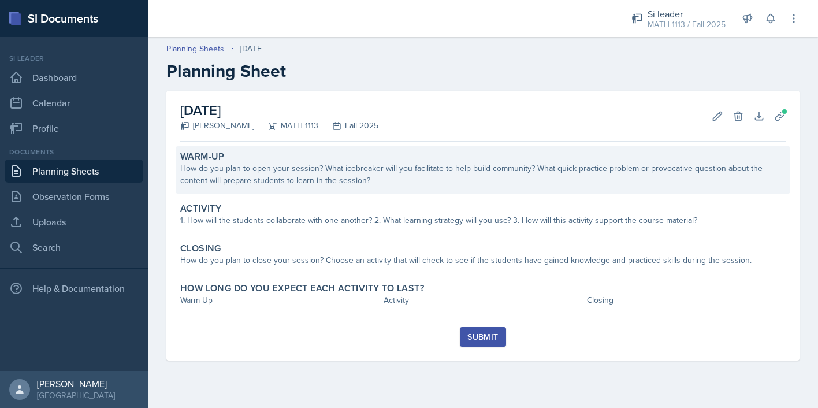
click at [375, 190] on div "Warm-Up How do you plan to open your session? What icebreaker will you facilita…" at bounding box center [483, 169] width 615 height 47
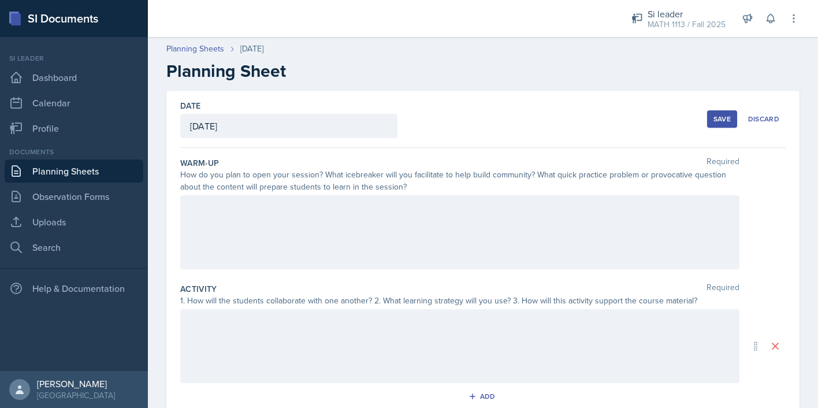
click at [333, 244] on div at bounding box center [459, 232] width 559 height 74
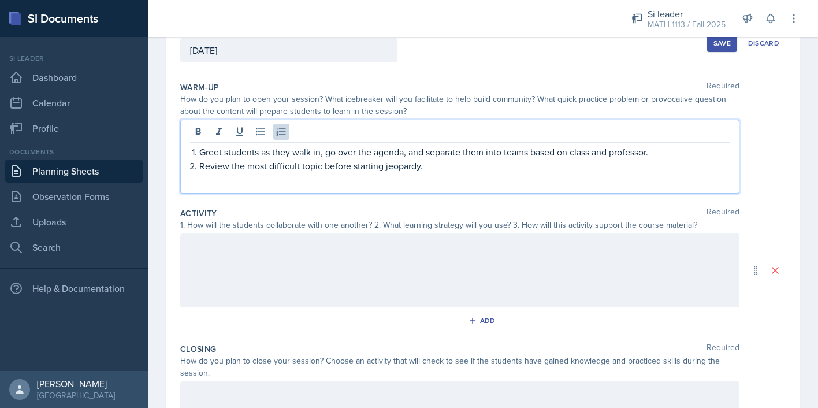
scroll to position [88, 0]
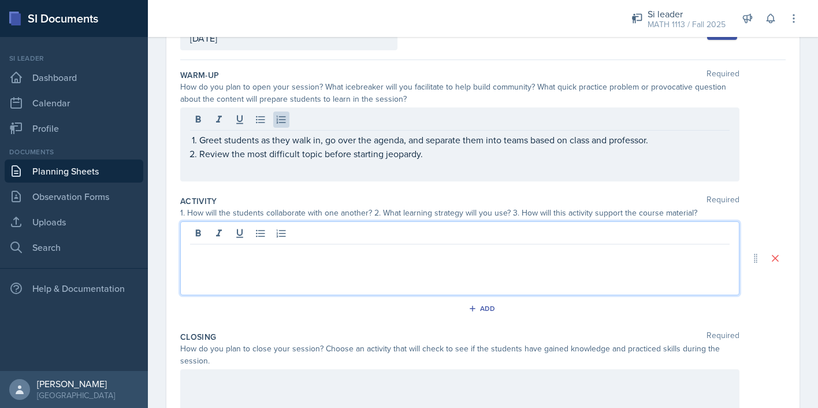
click at [335, 247] on p at bounding box center [460, 254] width 540 height 14
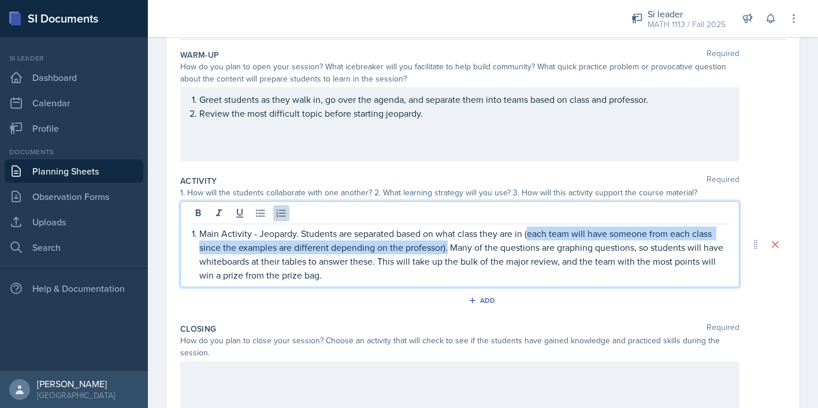
drag, startPoint x: 448, startPoint y: 249, endPoint x: 528, endPoint y: 237, distance: 81.1
click at [528, 237] on p "Main Activity - Jeopardy. Students are separated based on what class they are i…" at bounding box center [464, 253] width 530 height 55
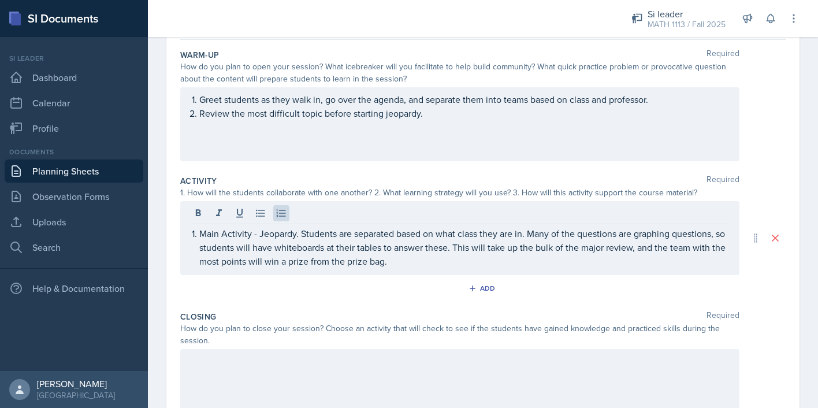
click at [357, 306] on div "Activity Required 1. How will the students collaborate with one another? 2. Wha…" at bounding box center [482, 238] width 605 height 136
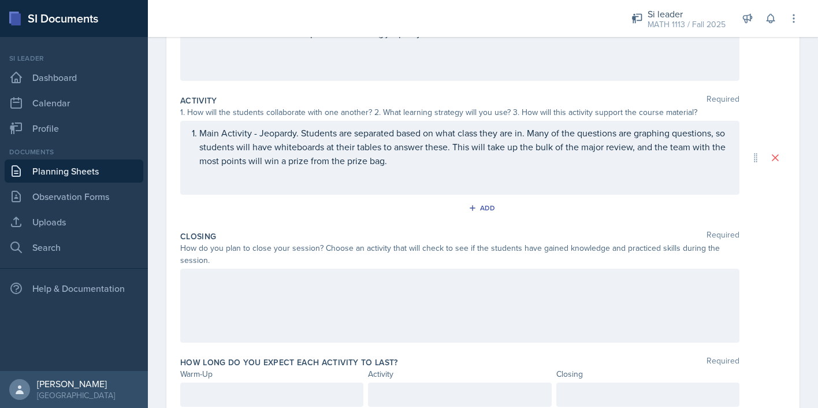
scroll to position [213, 0]
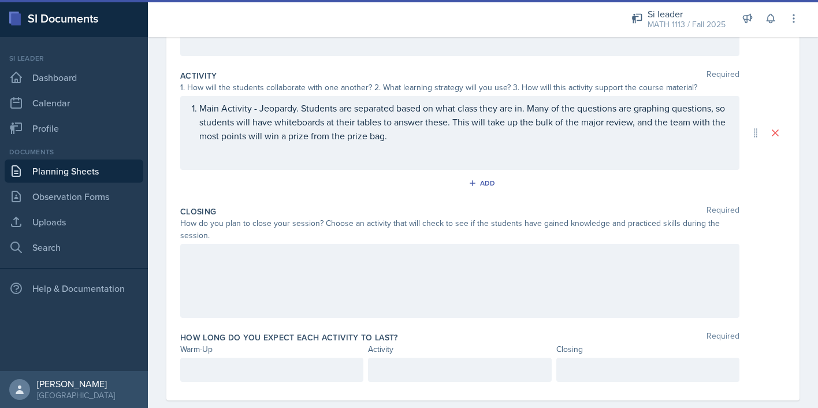
click at [376, 263] on div at bounding box center [459, 281] width 559 height 74
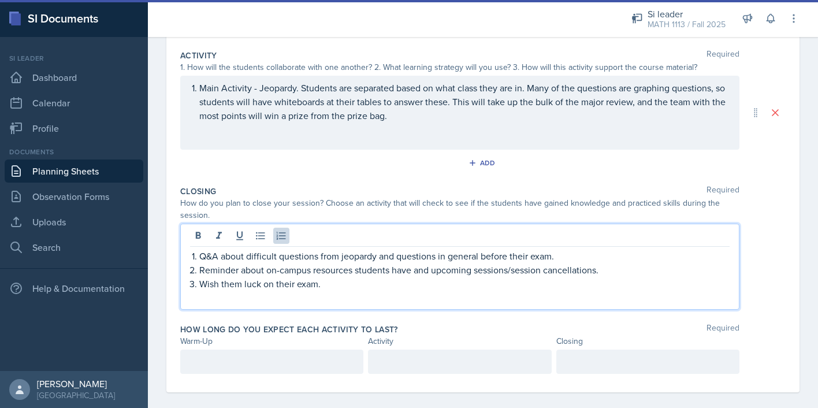
click at [419, 124] on div "Main Activity - Jeopardy. Students are separated based on what class they are i…" at bounding box center [459, 113] width 559 height 74
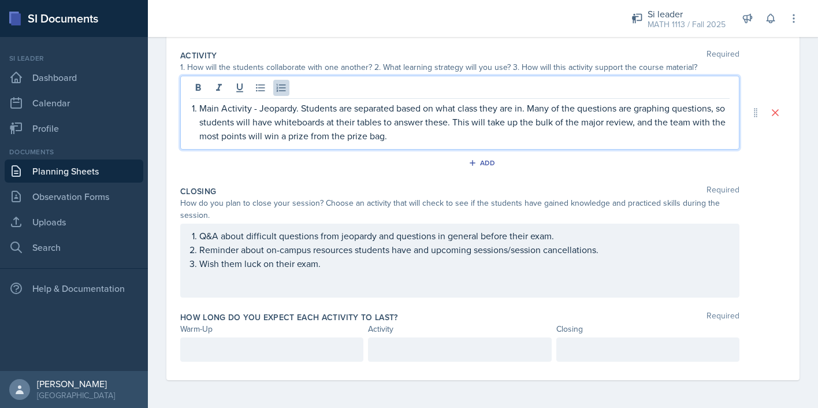
click at [417, 133] on p "Main Activity - Jeopardy. Students are separated based on what class they are i…" at bounding box center [464, 122] width 530 height 42
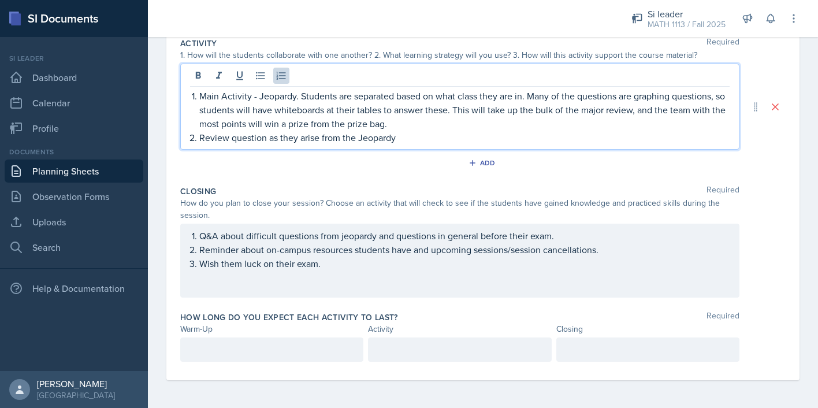
click at [236, 137] on p "Review question as they arise from the Jeopardy" at bounding box center [464, 138] width 530 height 14
click at [232, 138] on p "Review question as they arise from the Jeopardy" at bounding box center [464, 138] width 530 height 14
click at [270, 140] on p "Review and walkwhtrough question as they arise from the Jeopardy" at bounding box center [464, 138] width 530 height 14
click at [466, 133] on p "Review and walkthrough question as they arise from the Jeopardy" at bounding box center [464, 138] width 530 height 14
click at [366, 144] on div "Main Activity - Jeopardy. Students are separated based on what class they are i…" at bounding box center [459, 107] width 559 height 86
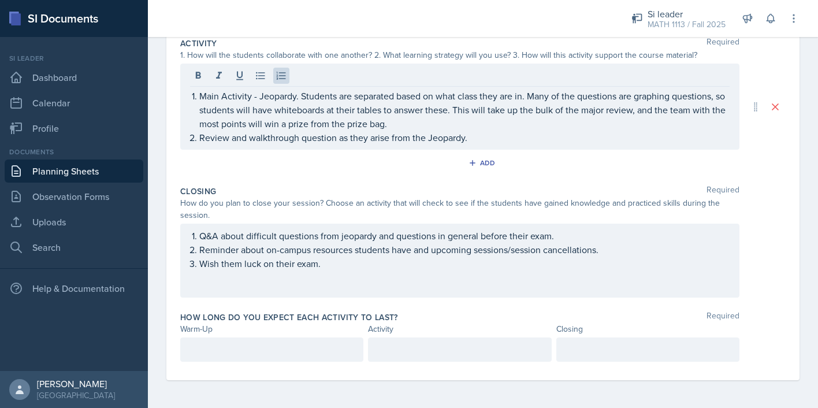
click at [353, 168] on div "Add" at bounding box center [482, 165] width 605 height 22
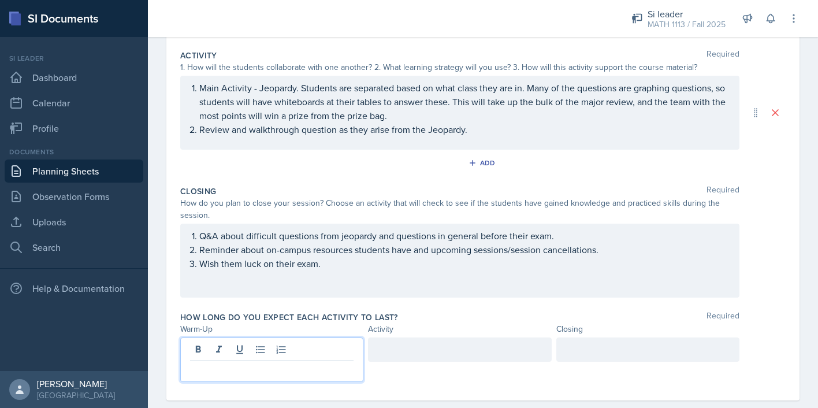
click at [304, 348] on div at bounding box center [271, 359] width 183 height 44
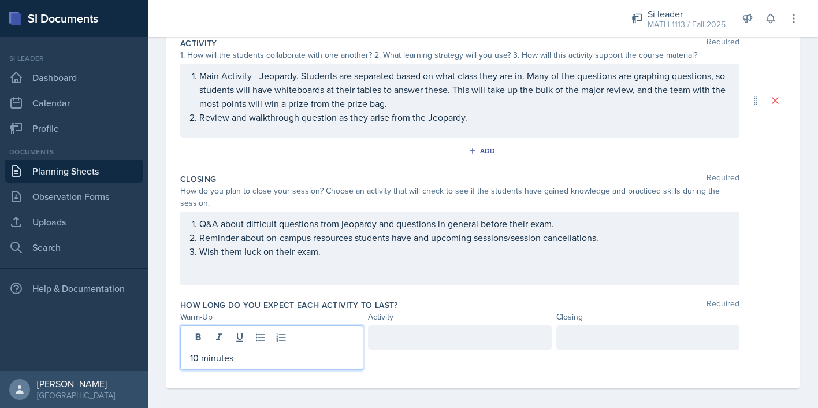
click at [358, 180] on div "Closing Required" at bounding box center [482, 179] width 605 height 12
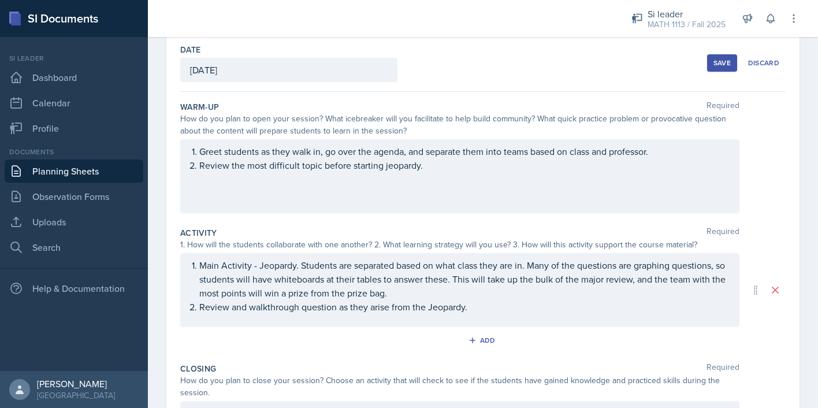
scroll to position [76, 0]
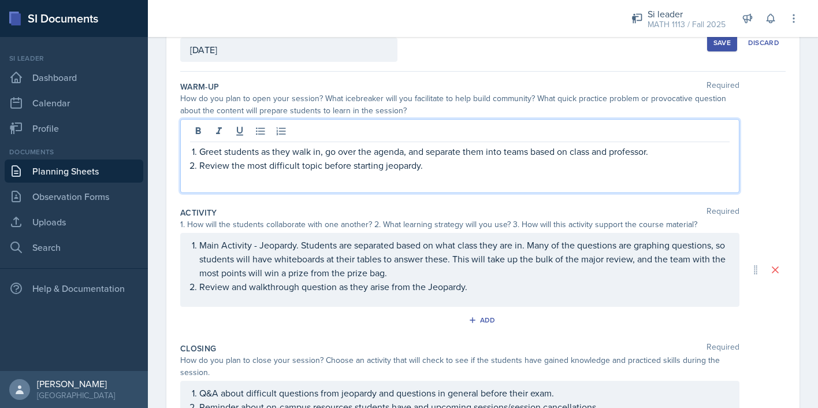
click at [454, 174] on p at bounding box center [460, 179] width 540 height 14
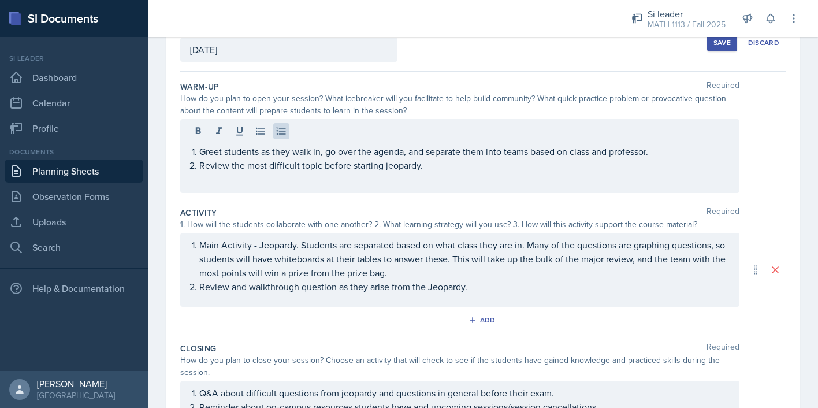
click at [354, 207] on div "Activity Required" at bounding box center [482, 213] width 605 height 12
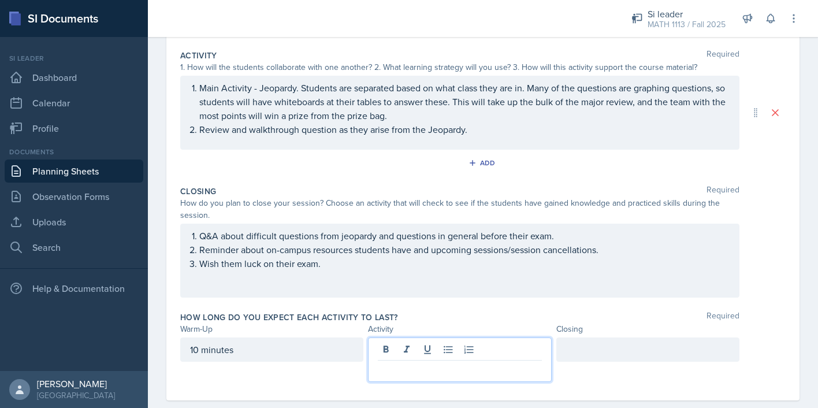
scroll to position [254, 0]
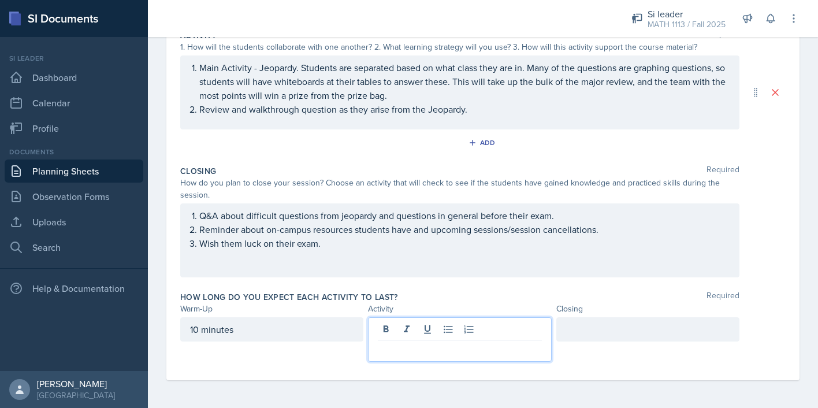
click at [410, 352] on p at bounding box center [459, 350] width 163 height 14
click at [606, 285] on div "Closing Required How do you plan to close your session? Choose an activity that…" at bounding box center [482, 224] width 605 height 126
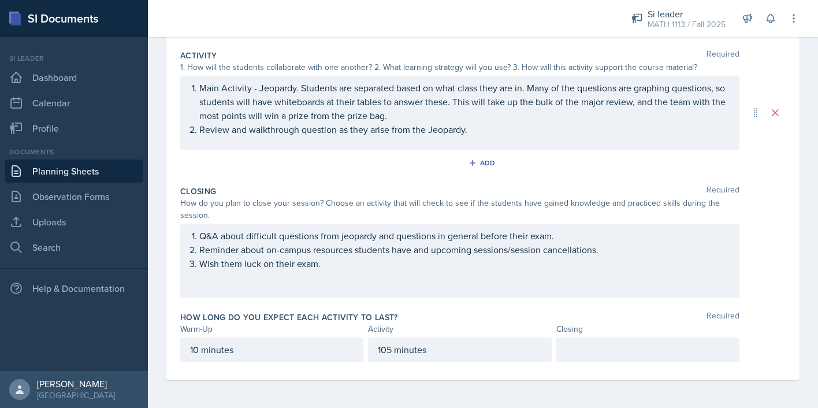
click at [606, 344] on p at bounding box center [647, 350] width 163 height 14
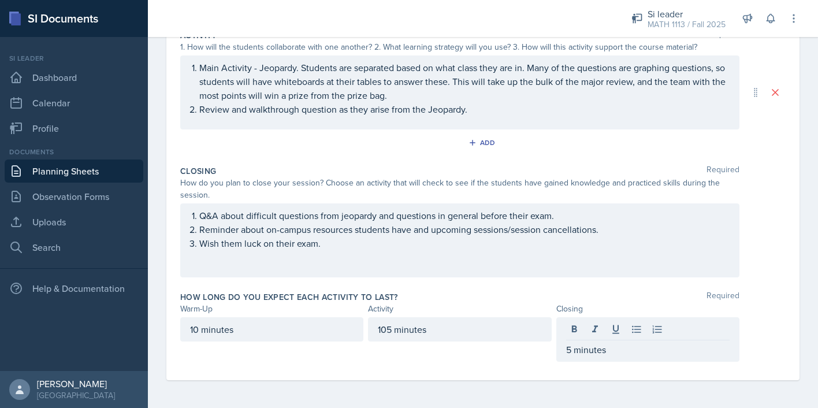
click at [497, 287] on div "How long do you expect each activity to last? Required Warm-Up Activity Closing…" at bounding box center [482, 329] width 605 height 84
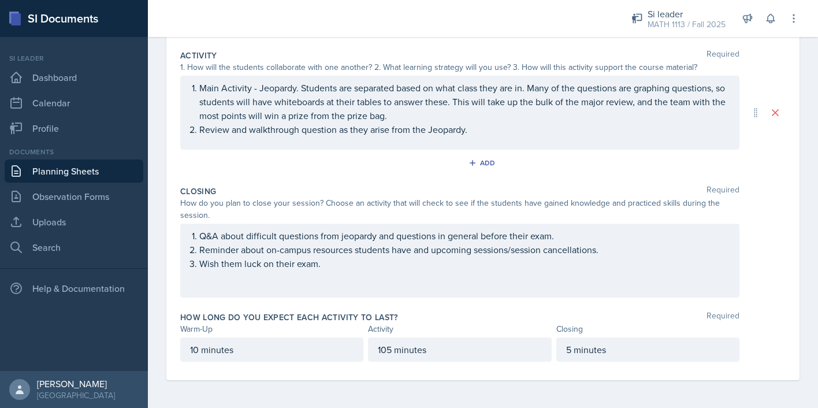
scroll to position [0, 0]
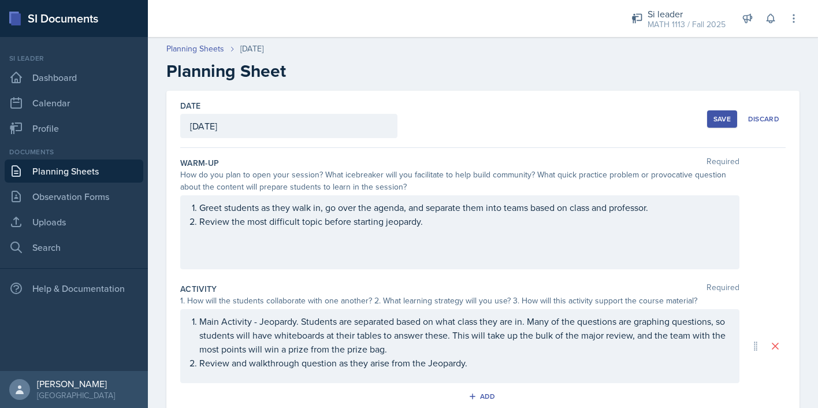
click at [726, 120] on div "Save" at bounding box center [721, 118] width 17 height 9
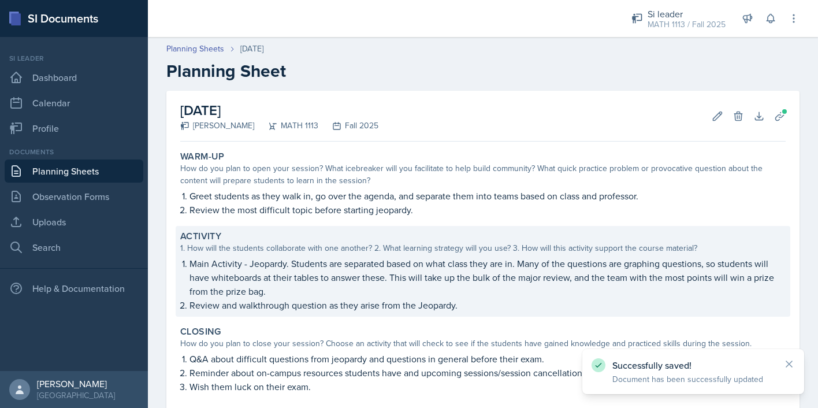
scroll to position [131, 0]
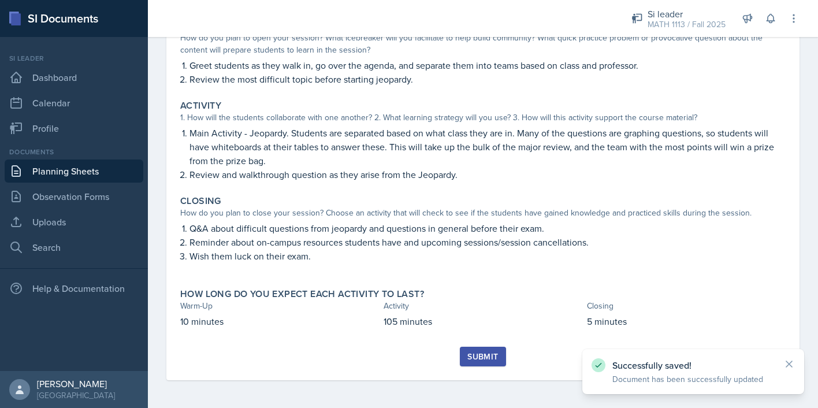
click at [496, 359] on div "Submit" at bounding box center [482, 356] width 31 height 9
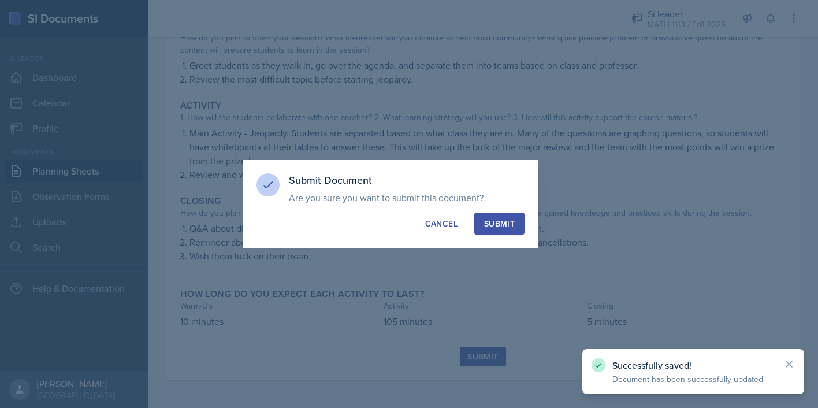
click at [500, 225] on div "Submit" at bounding box center [499, 224] width 31 height 12
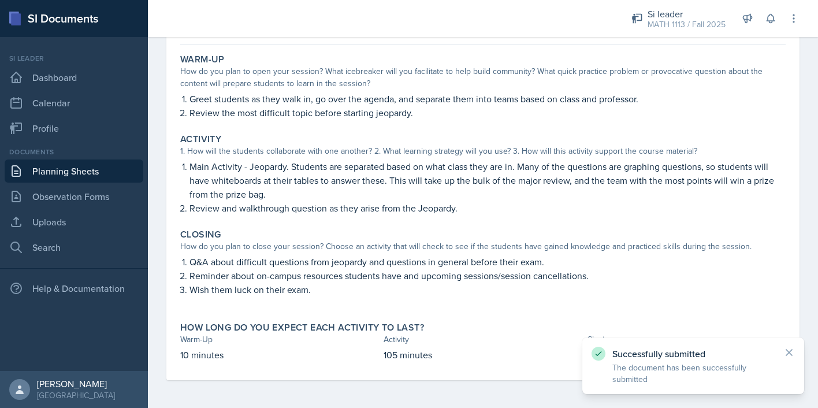
scroll to position [0, 0]
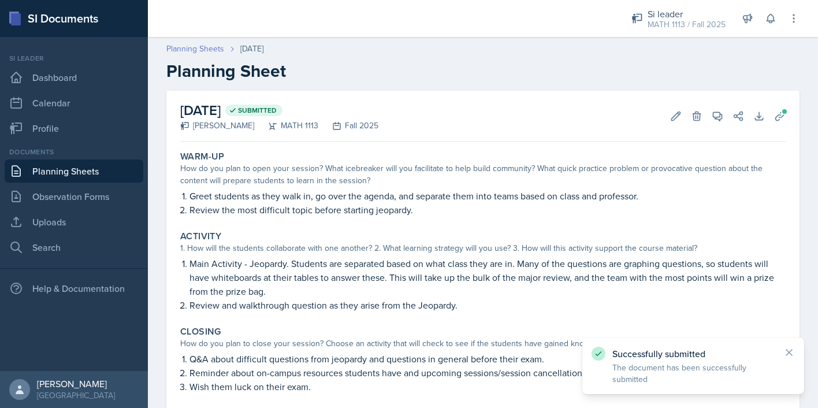
click at [194, 49] on link "Planning Sheets" at bounding box center [195, 49] width 58 height 12
